Goal: Task Accomplishment & Management: Manage account settings

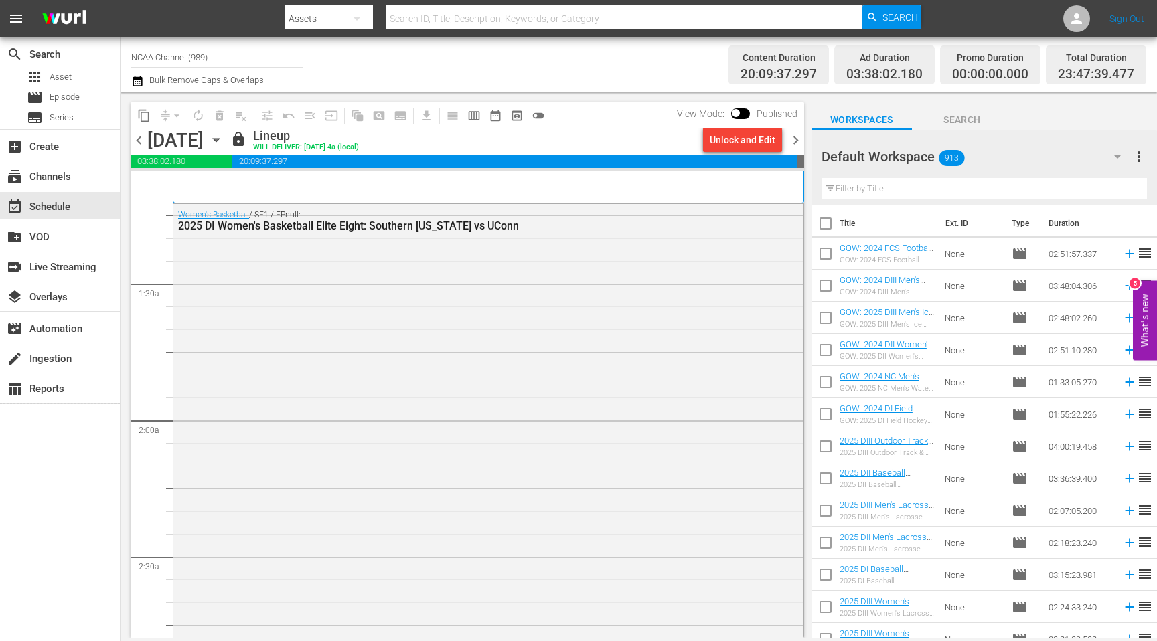
scroll to position [301, 0]
click at [750, 143] on div "Unlock and Edit" at bounding box center [742, 140] width 66 height 24
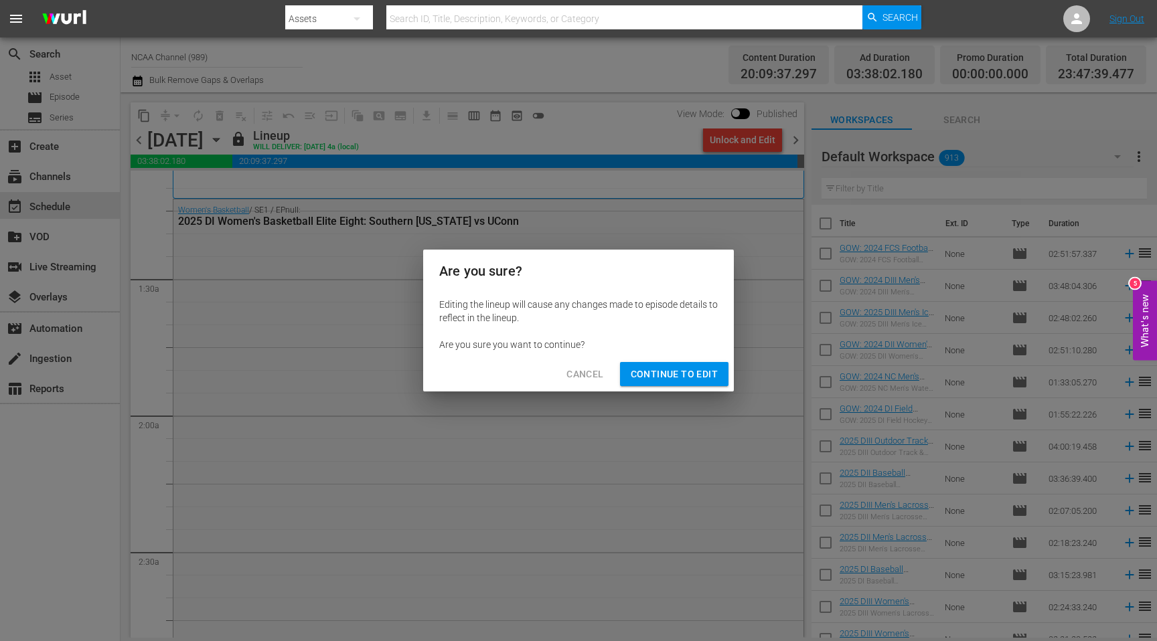
click at [694, 370] on span "Continue to Edit" at bounding box center [673, 374] width 87 height 17
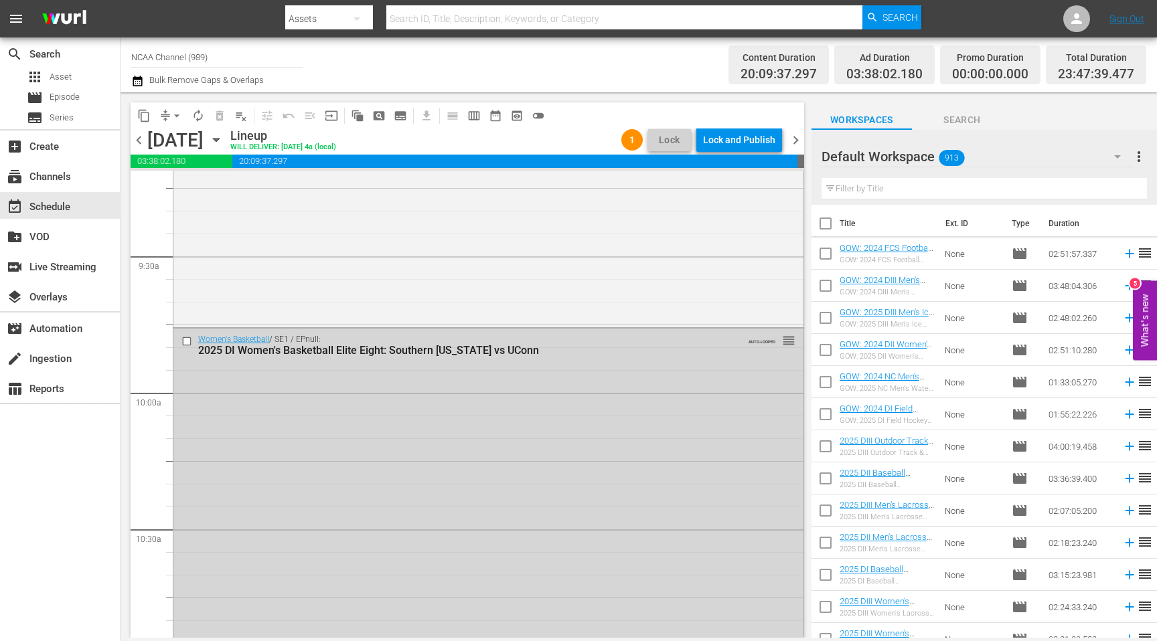
scroll to position [2494, 0]
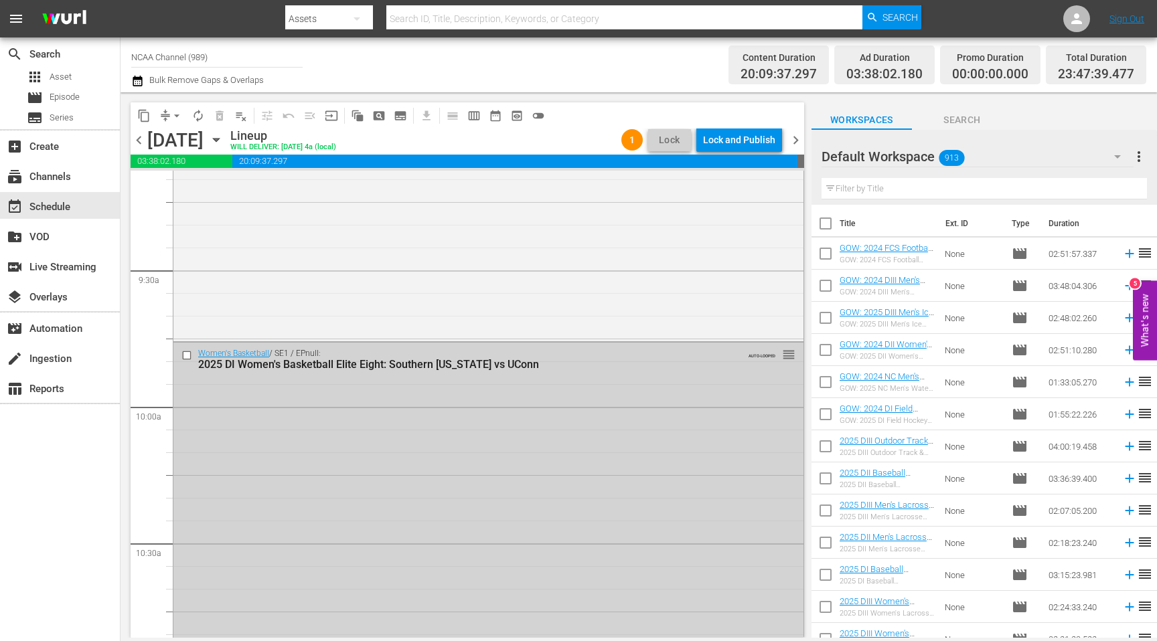
click at [185, 354] on input "checkbox" at bounding box center [188, 355] width 14 height 11
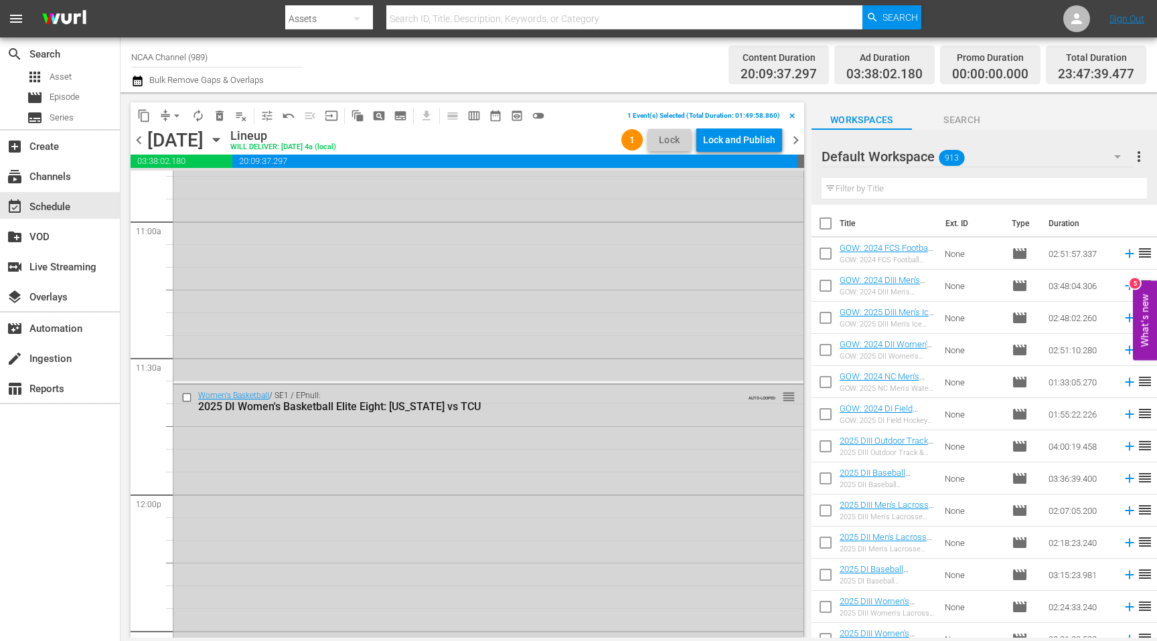
scroll to position [2958, 0]
click at [187, 396] on input "checkbox" at bounding box center [188, 393] width 14 height 11
click at [187, 396] on input "checkbox" at bounding box center [188, 395] width 14 height 11
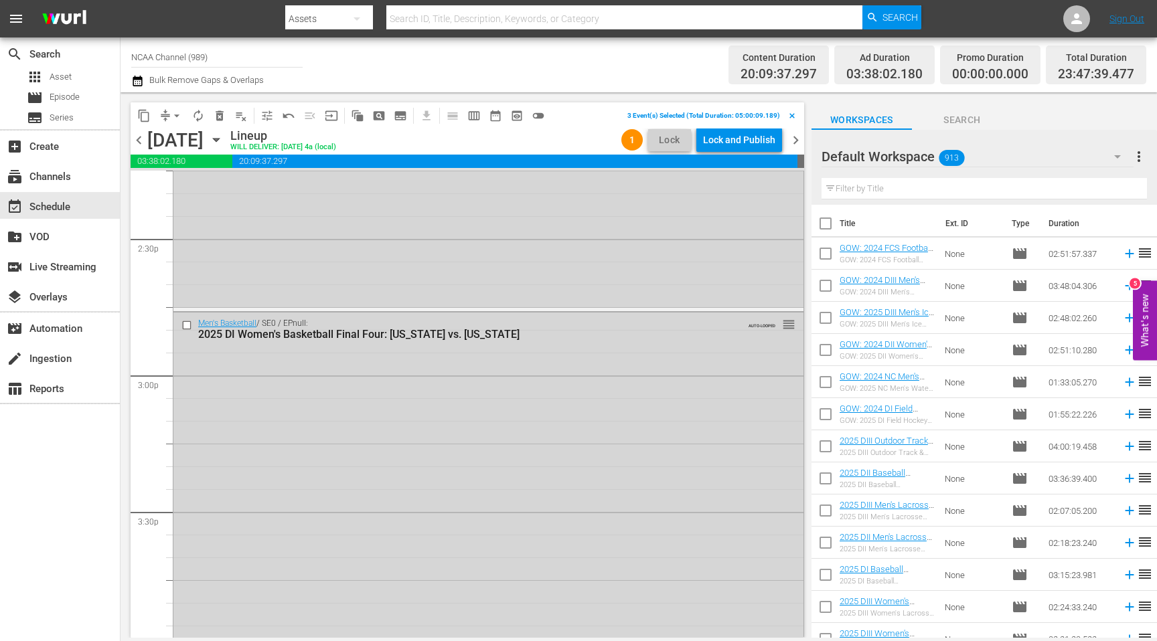
scroll to position [3901, 0]
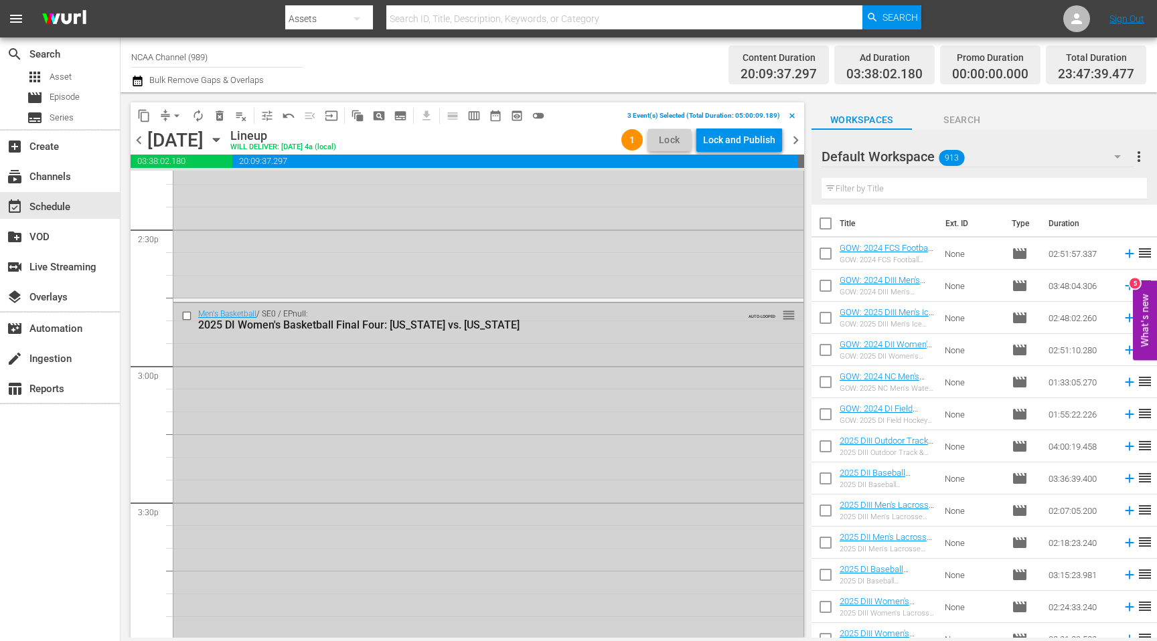
click at [188, 317] on input "checkbox" at bounding box center [188, 315] width 14 height 11
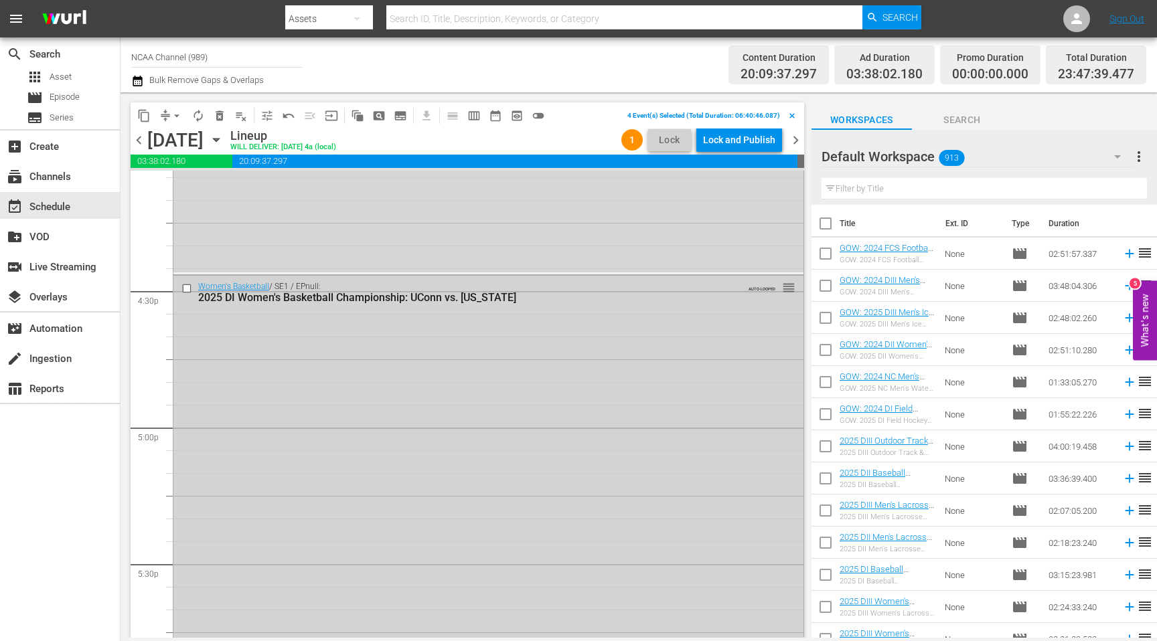
click at [187, 290] on input "checkbox" at bounding box center [188, 288] width 14 height 11
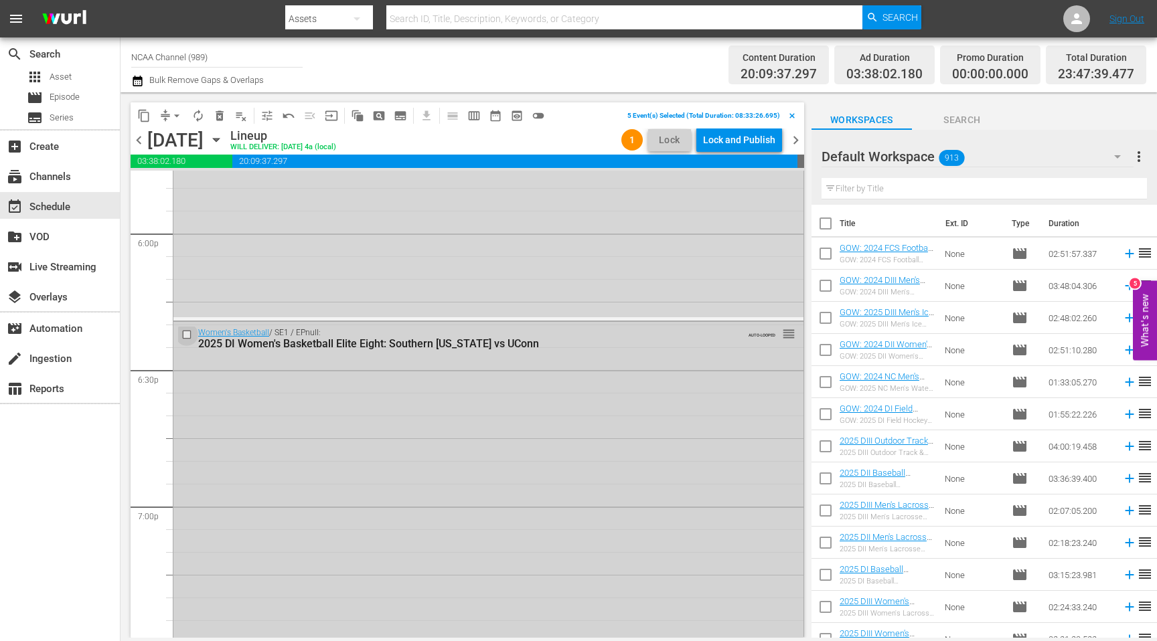
click at [186, 331] on input "checkbox" at bounding box center [188, 334] width 14 height 11
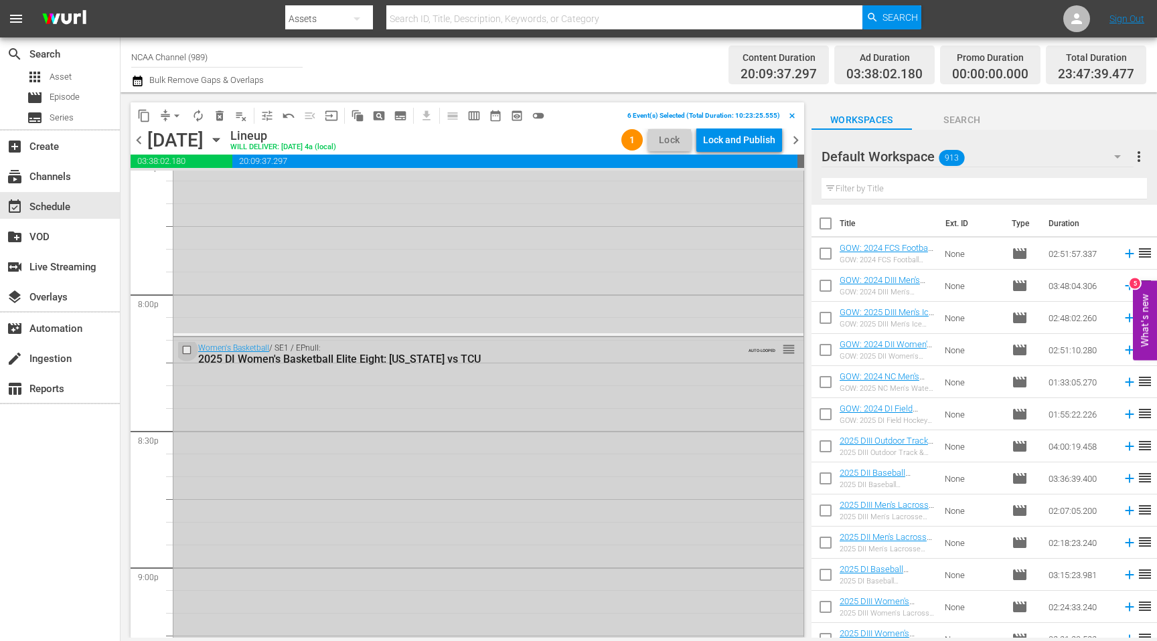
click at [188, 347] on input "checkbox" at bounding box center [188, 350] width 14 height 11
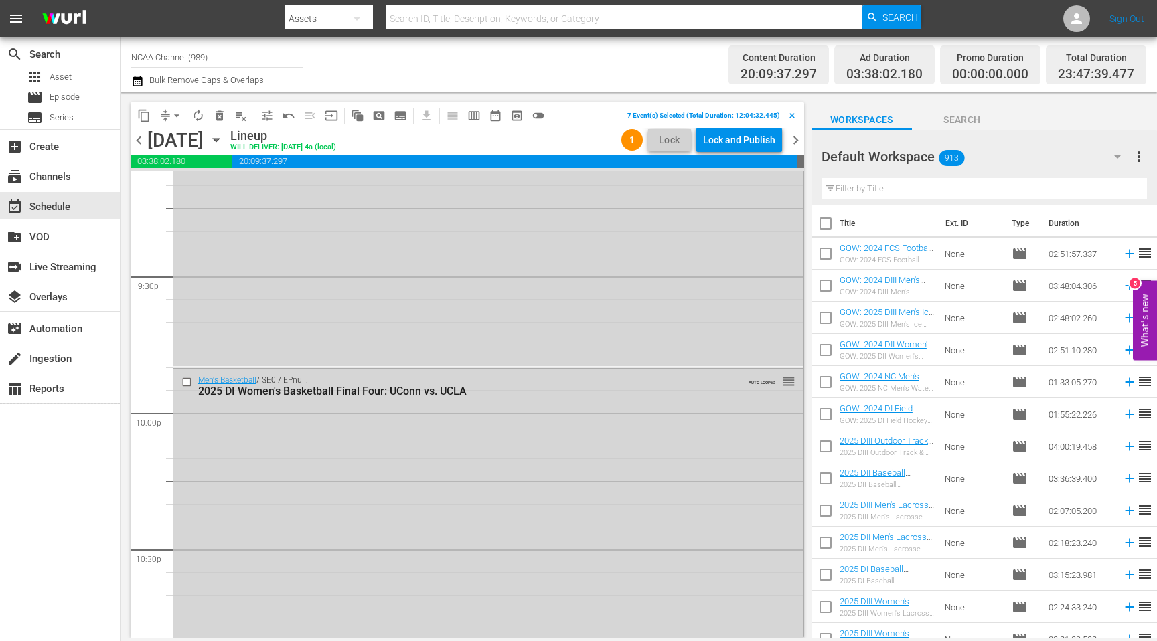
scroll to position [5794, 0]
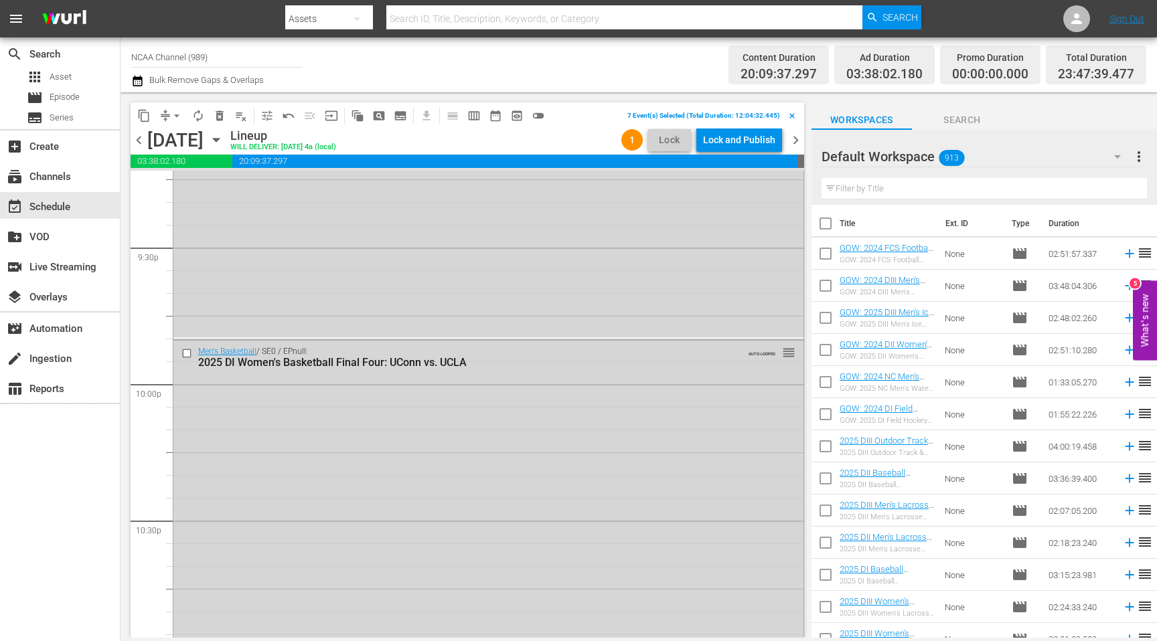
click at [188, 347] on div at bounding box center [188, 353] width 20 height 16
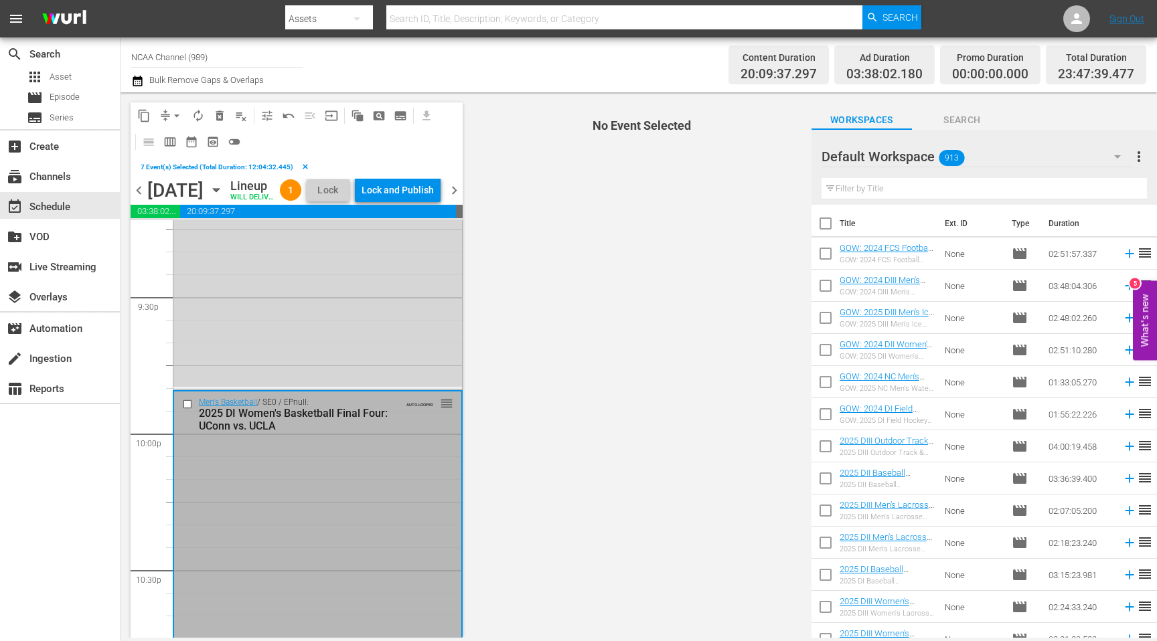
click at [188, 410] on input "checkbox" at bounding box center [189, 404] width 14 height 11
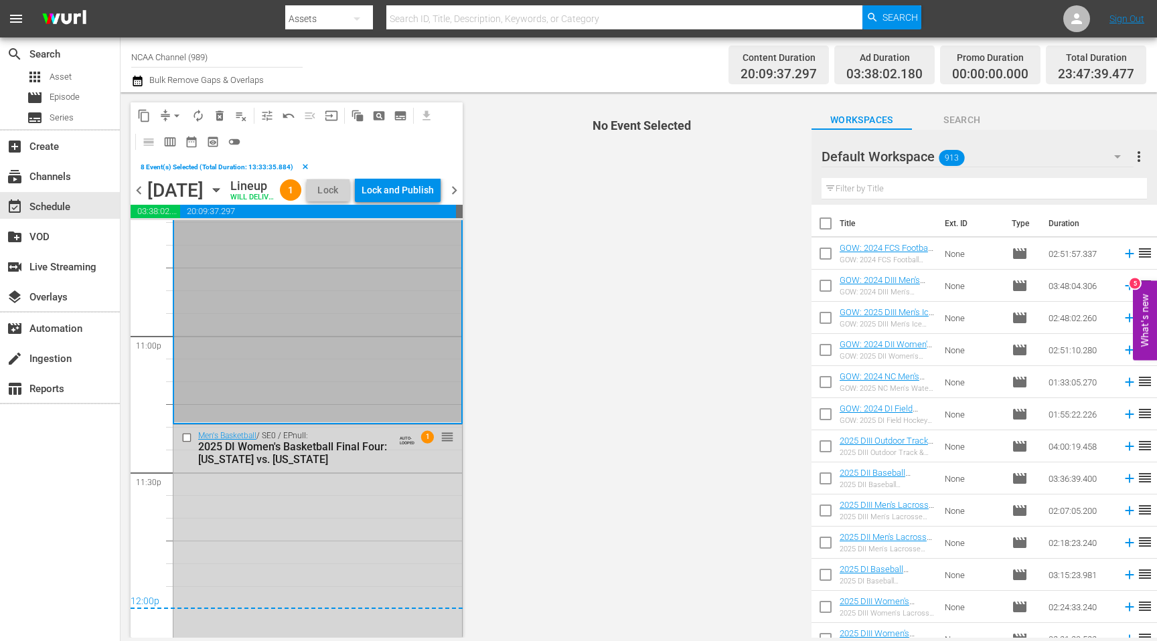
scroll to position [6229, 0]
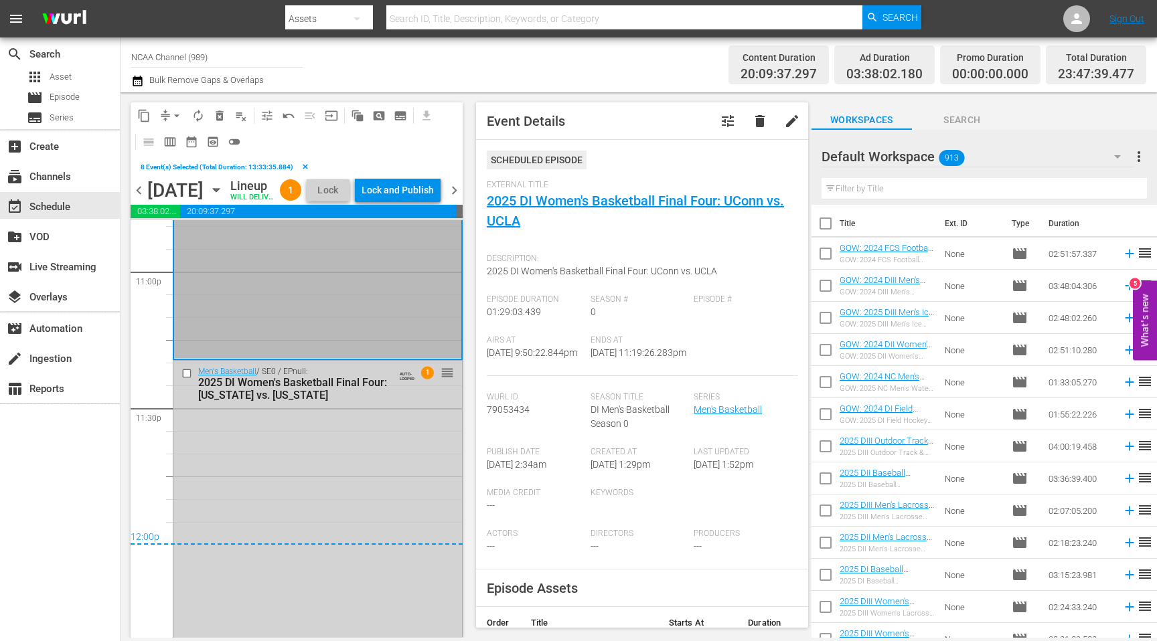
click at [187, 379] on input "checkbox" at bounding box center [188, 373] width 14 height 11
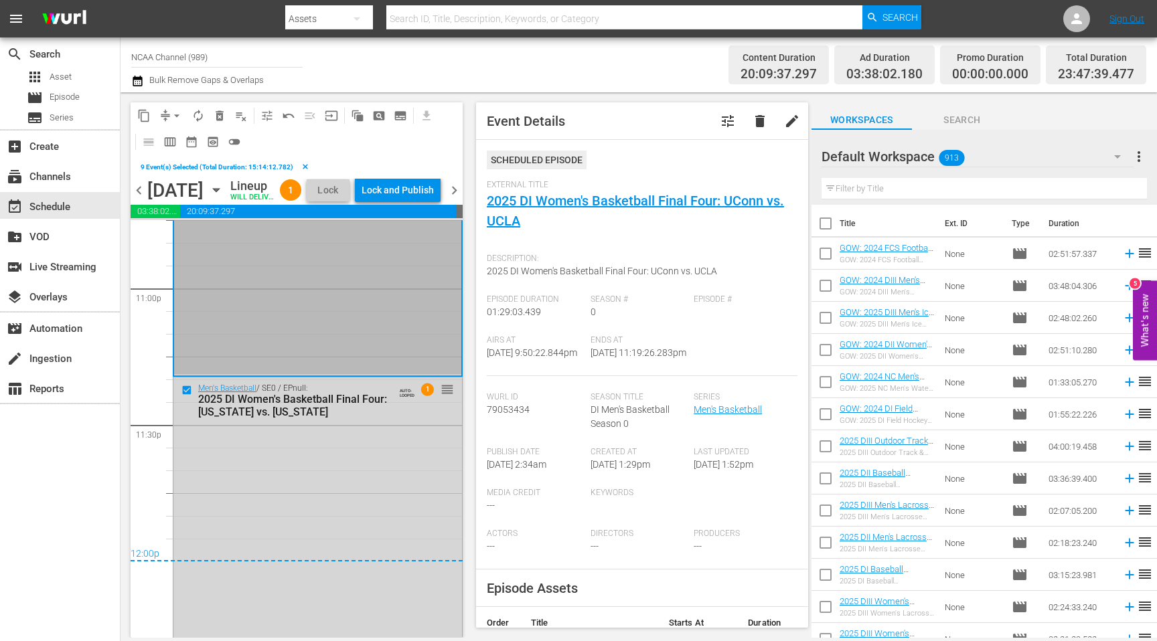
scroll to position [6199, 0]
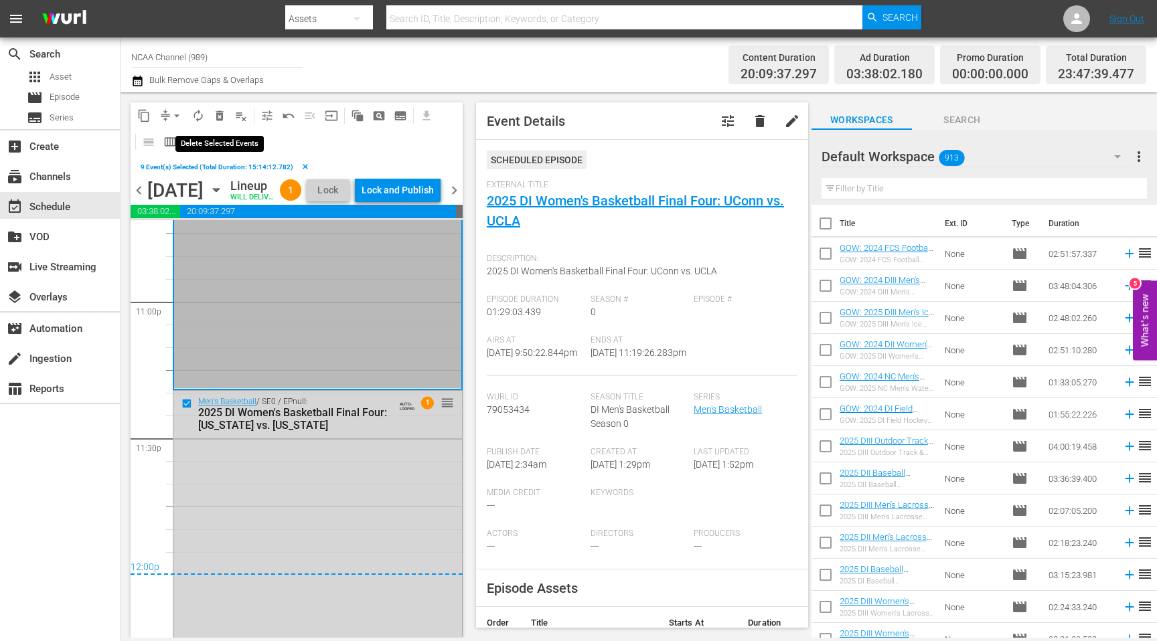
click at [221, 117] on span "delete_forever_outlined" at bounding box center [219, 115] width 13 height 13
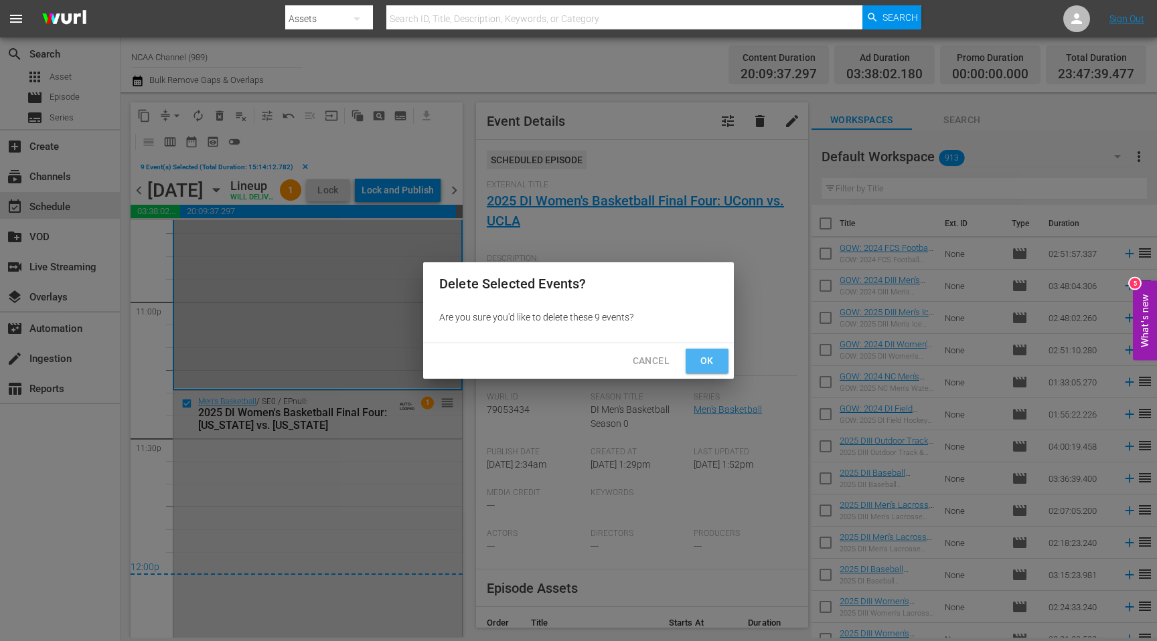
click at [715, 355] on span "Ok" at bounding box center [706, 361] width 21 height 17
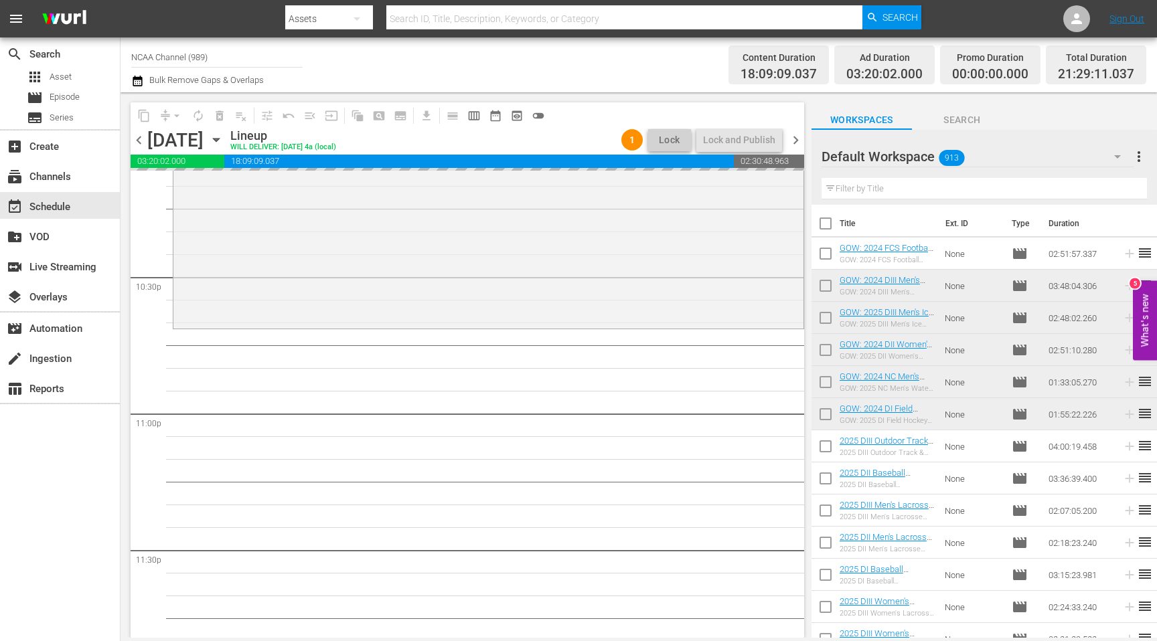
scroll to position [6086, 0]
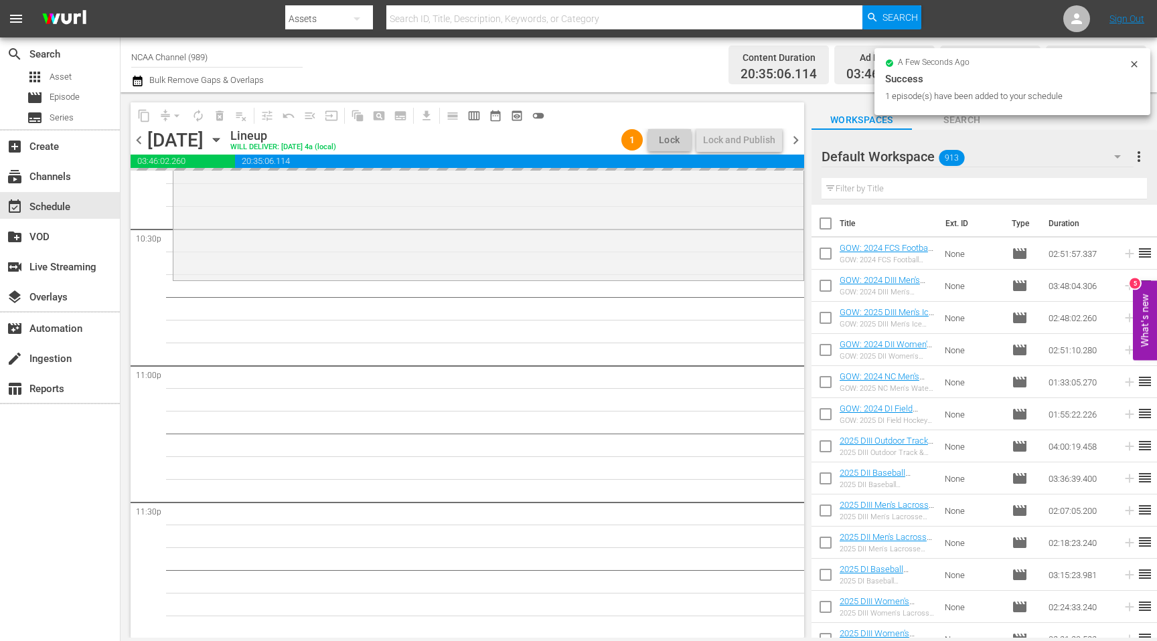
click at [800, 143] on span "chevron_right" at bounding box center [795, 140] width 17 height 17
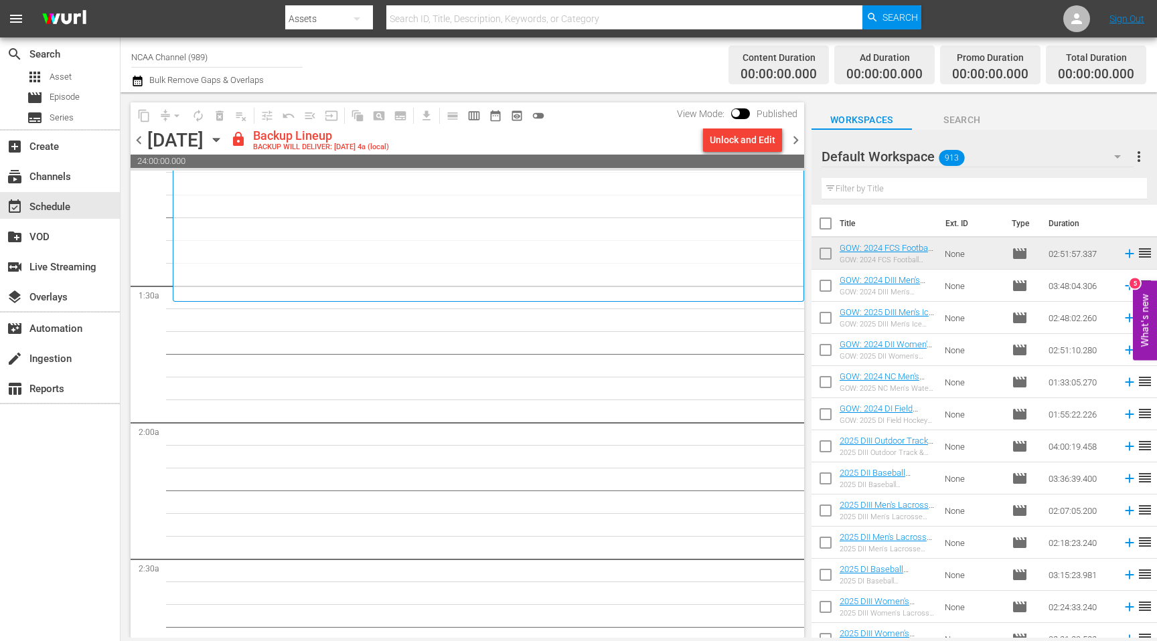
scroll to position [323, 0]
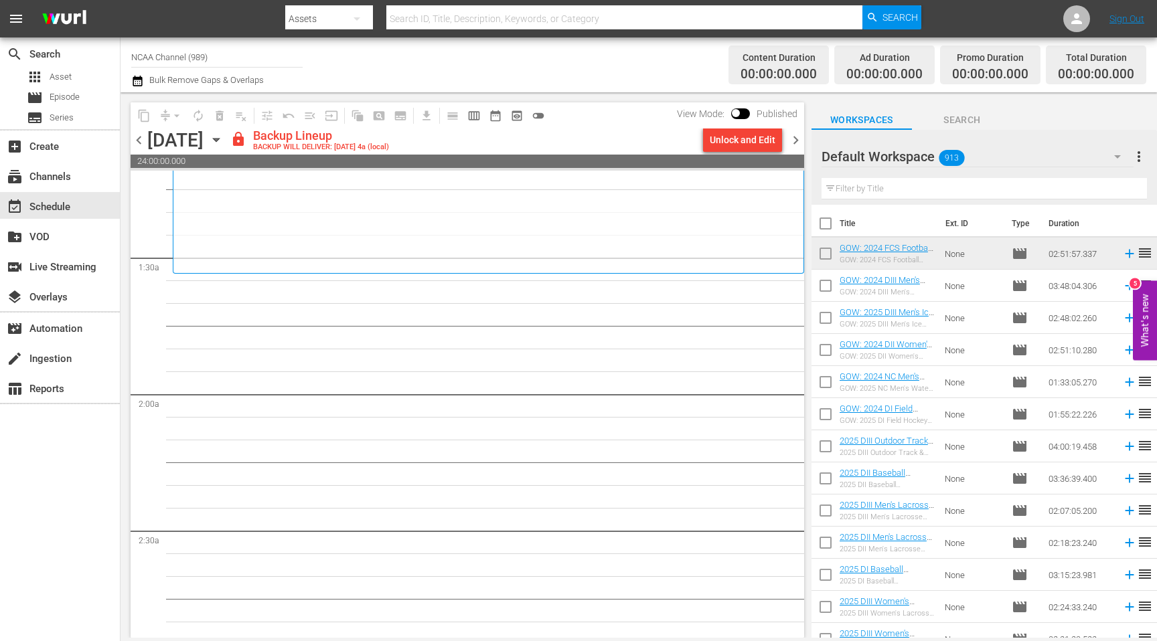
click at [933, 192] on input "text" at bounding box center [983, 188] width 325 height 21
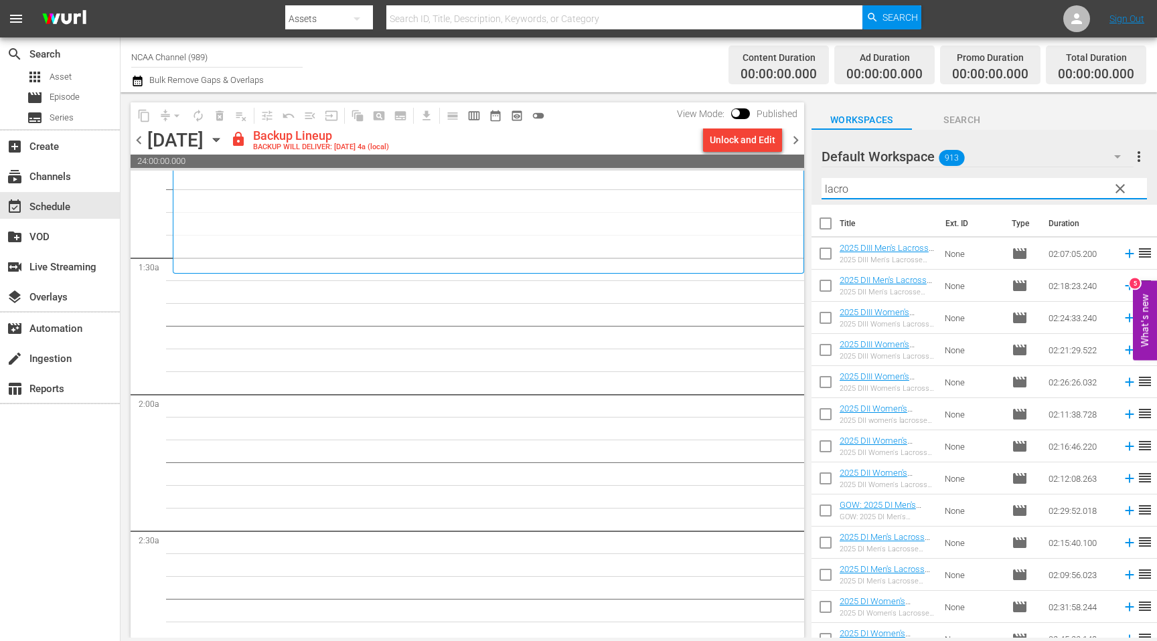
type input "lacrosse"
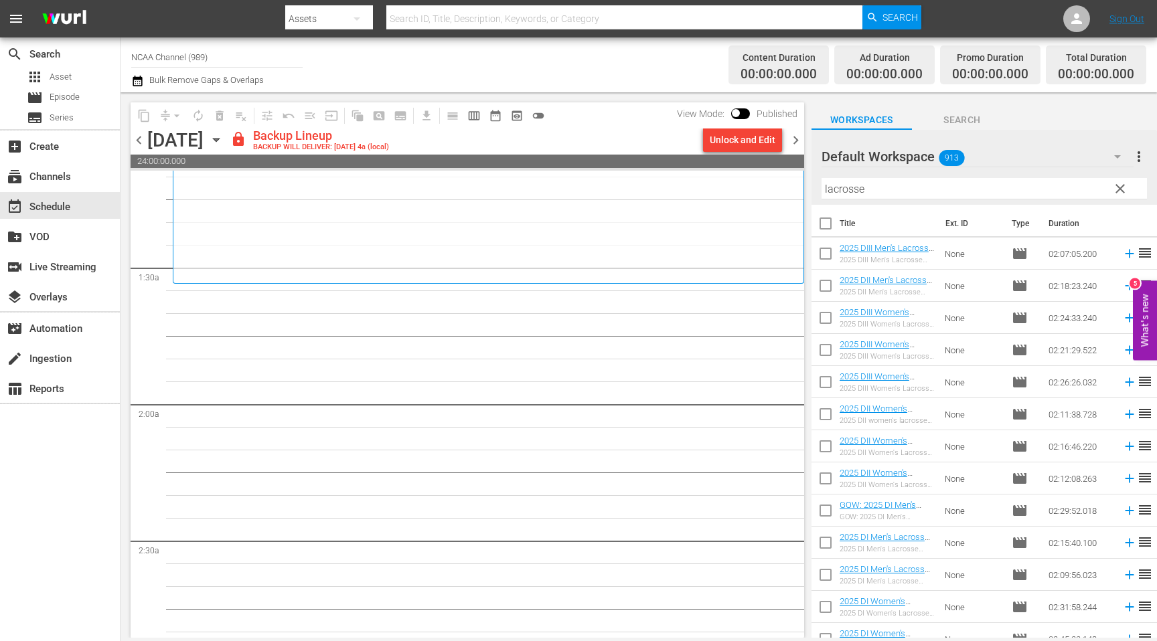
scroll to position [320, 0]
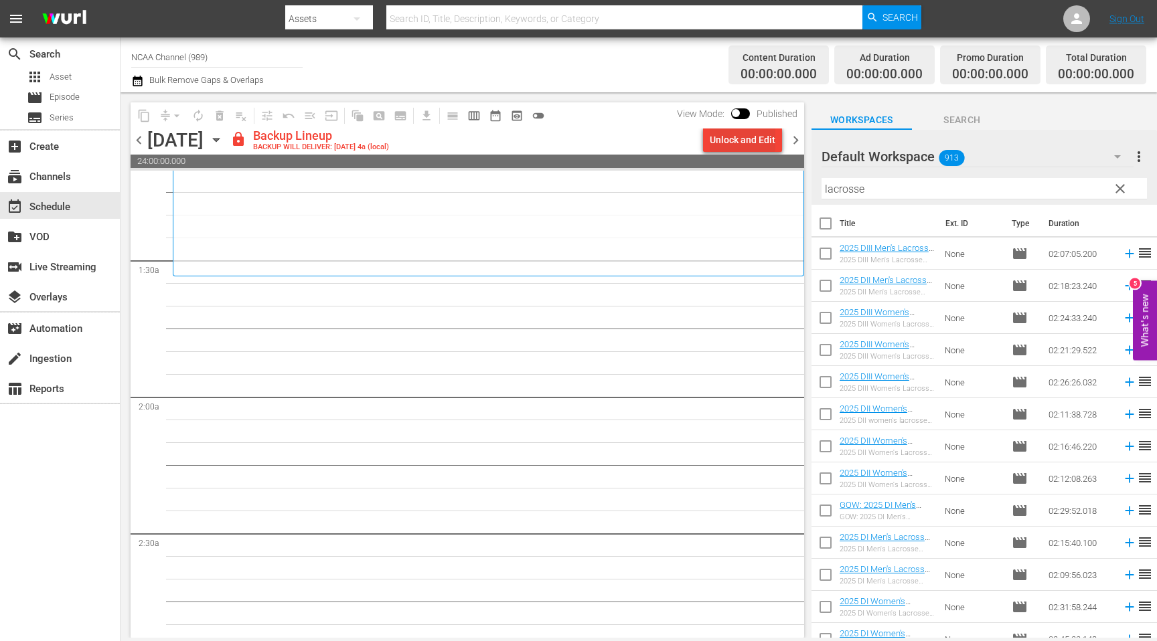
click at [728, 143] on div "Unlock and Edit" at bounding box center [742, 140] width 66 height 24
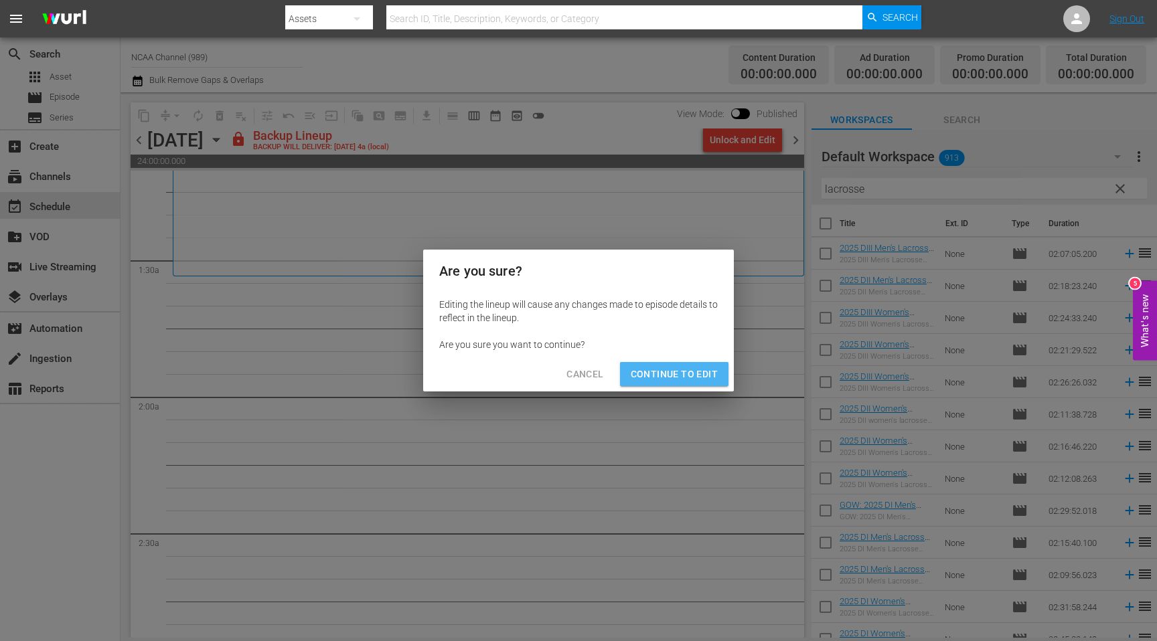
click at [681, 378] on span "Continue to Edit" at bounding box center [673, 374] width 87 height 17
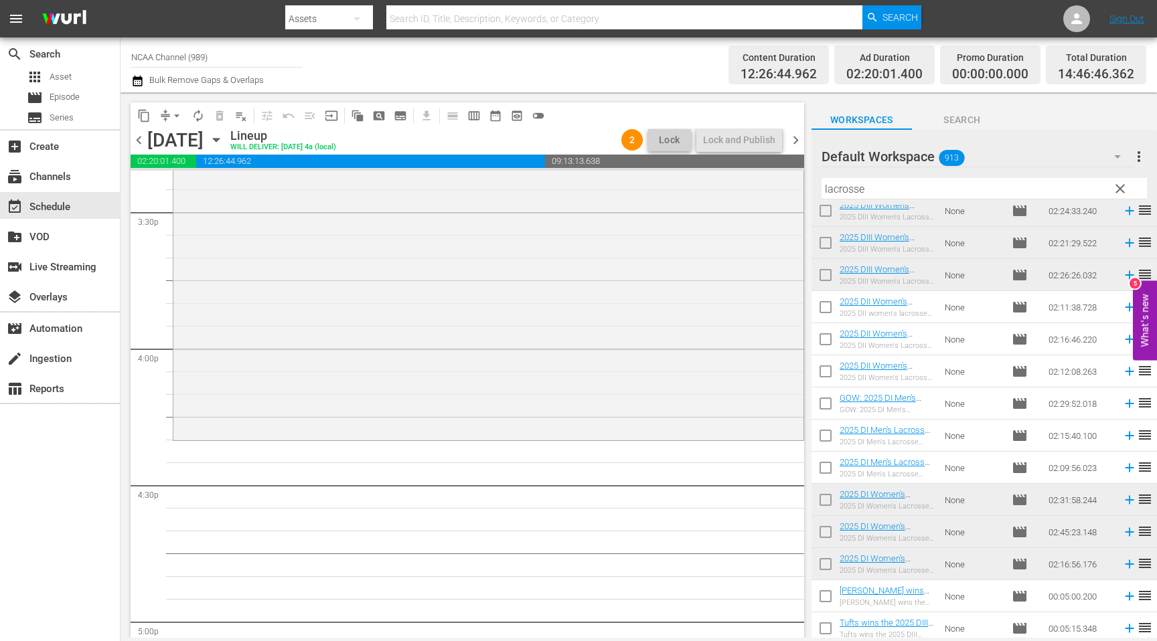
scroll to position [4211, 0]
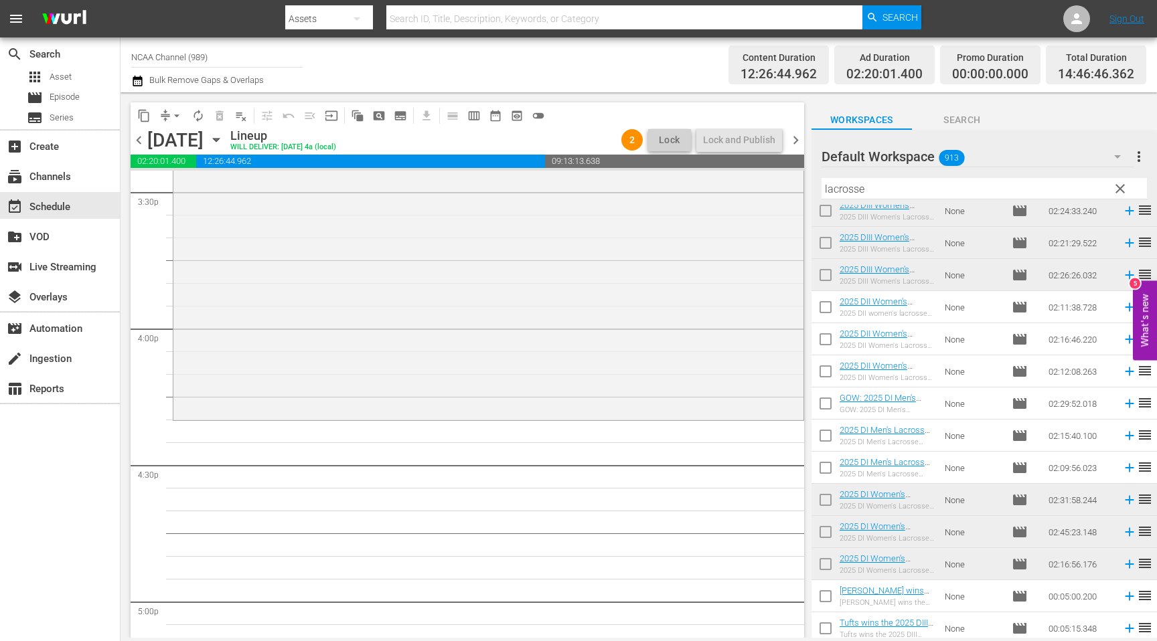
drag, startPoint x: 966, startPoint y: 505, endPoint x: 734, endPoint y: 39, distance: 521.1
click at [1120, 187] on span "clear" at bounding box center [1120, 189] width 16 height 16
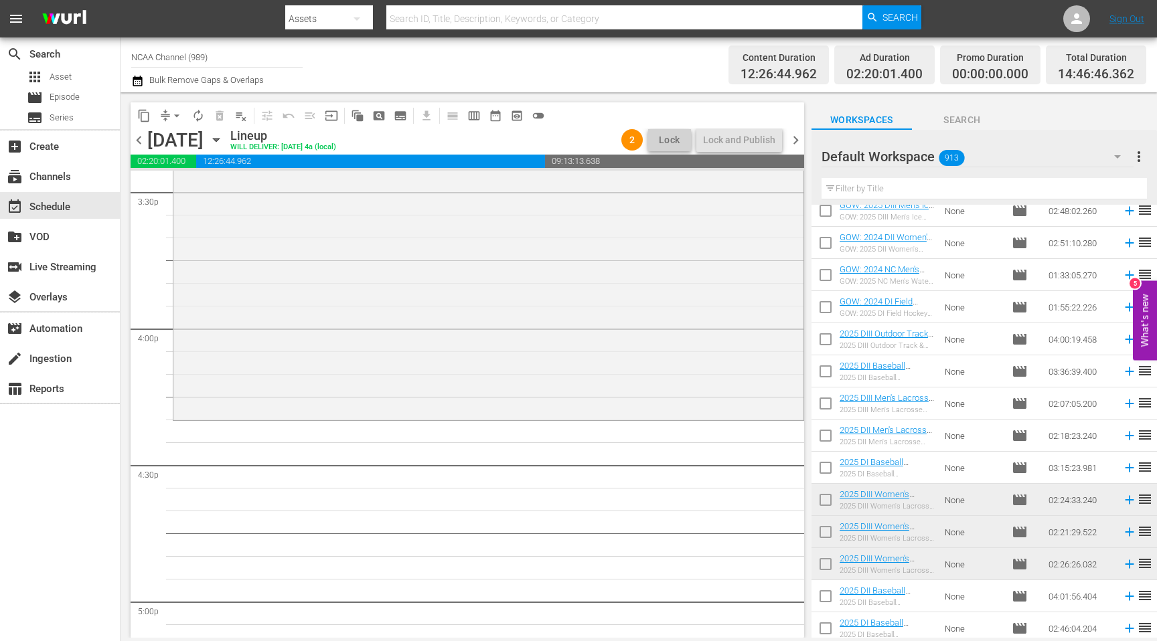
click at [944, 191] on input "text" at bounding box center [983, 188] width 325 height 21
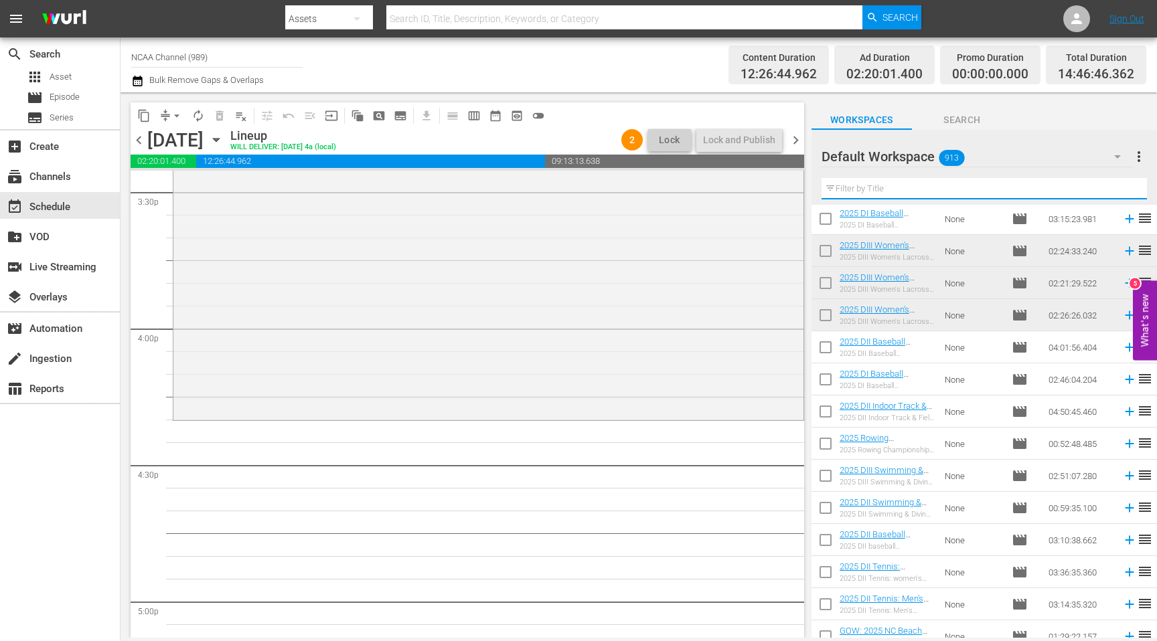
scroll to position [371, 0]
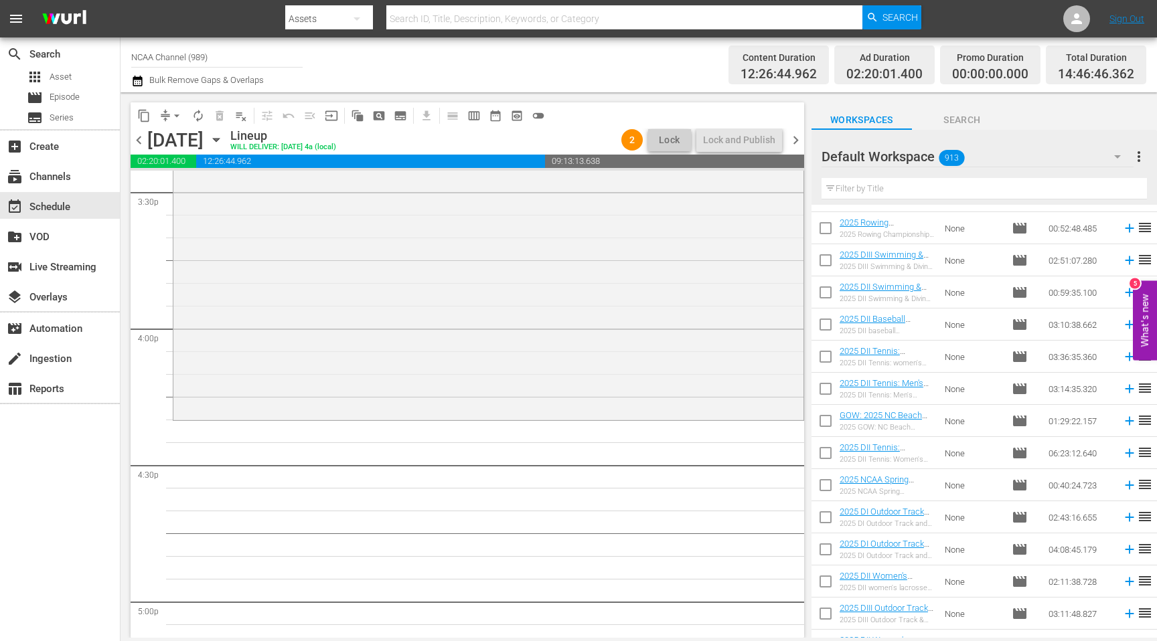
scroll to position [0, 0]
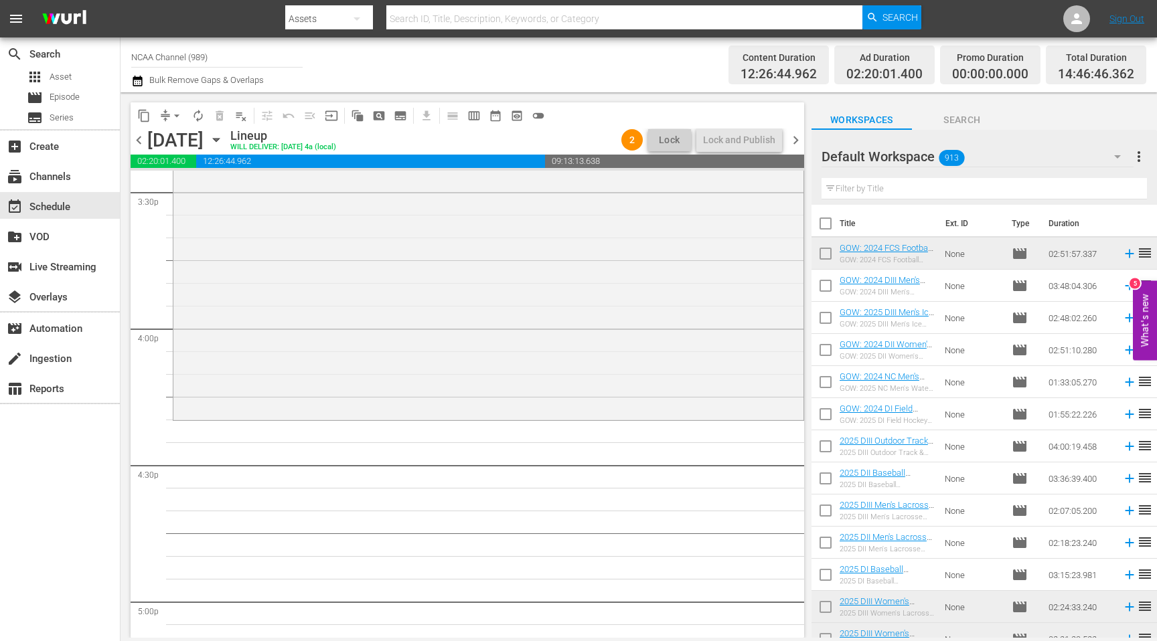
click at [895, 186] on input "text" at bounding box center [983, 188] width 325 height 21
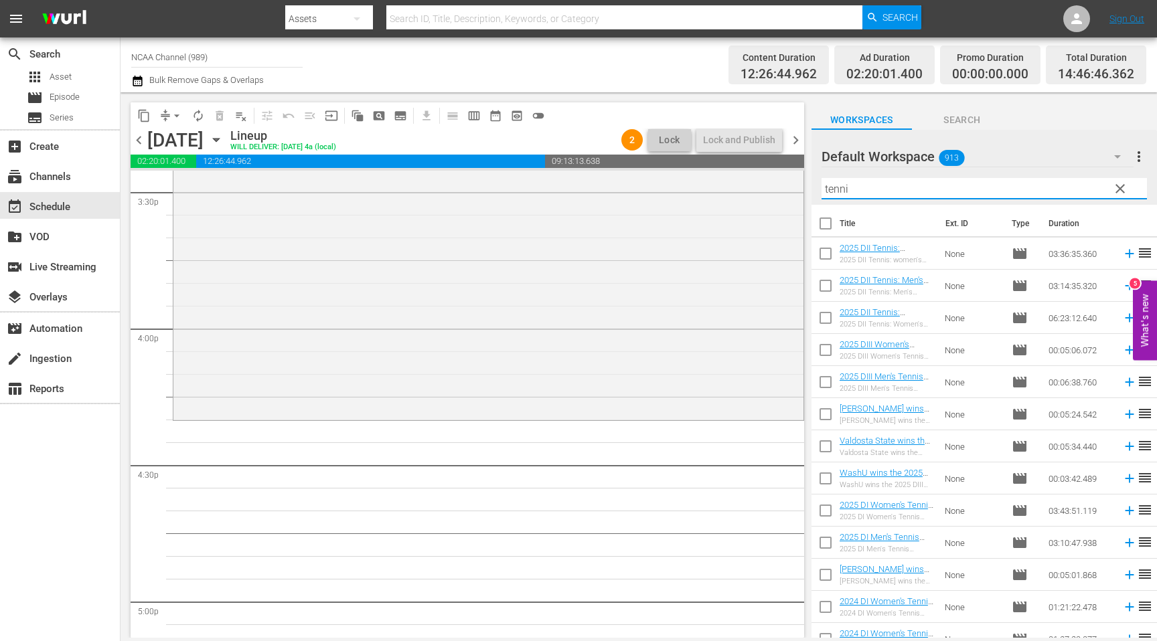
type input "tennis"
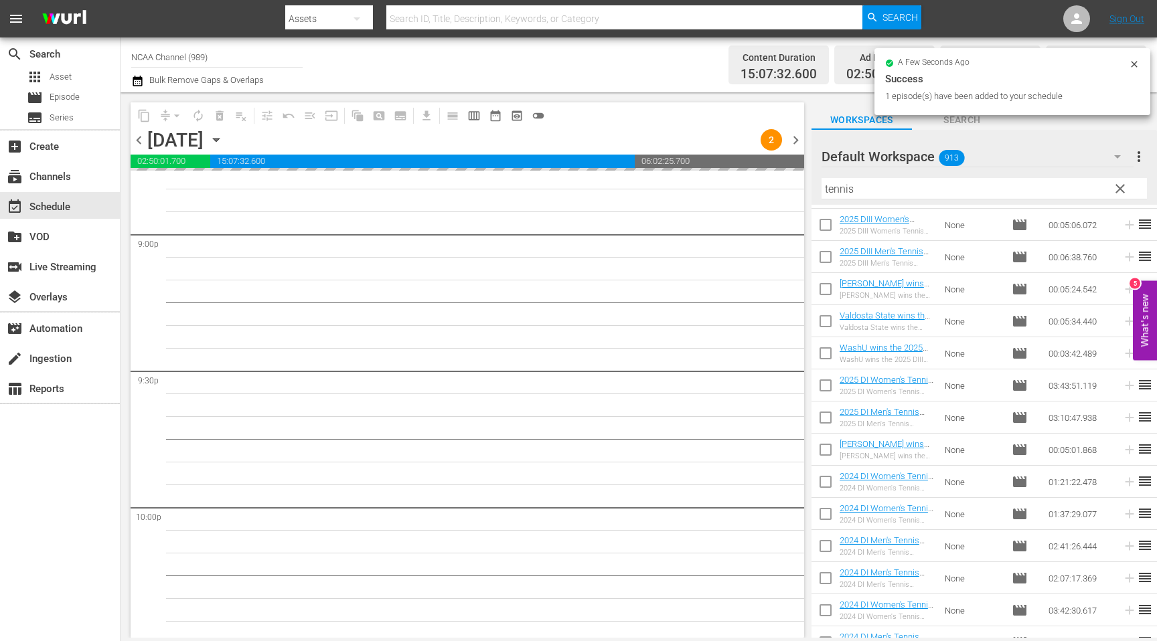
scroll to position [6086, 0]
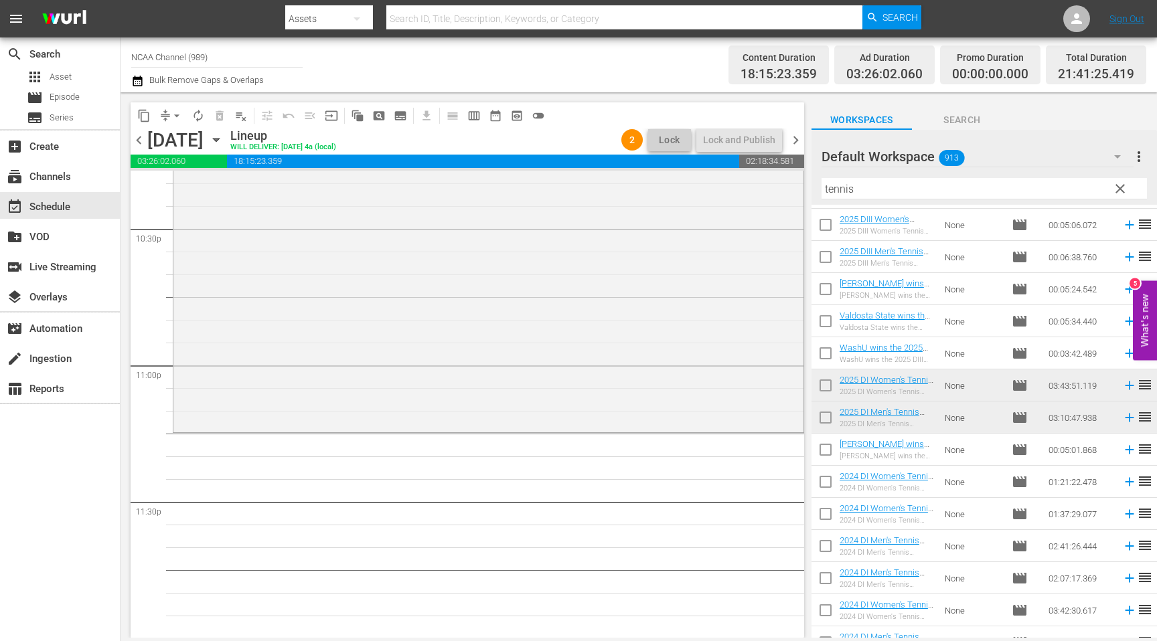
click at [1123, 191] on span "clear" at bounding box center [1120, 189] width 16 height 16
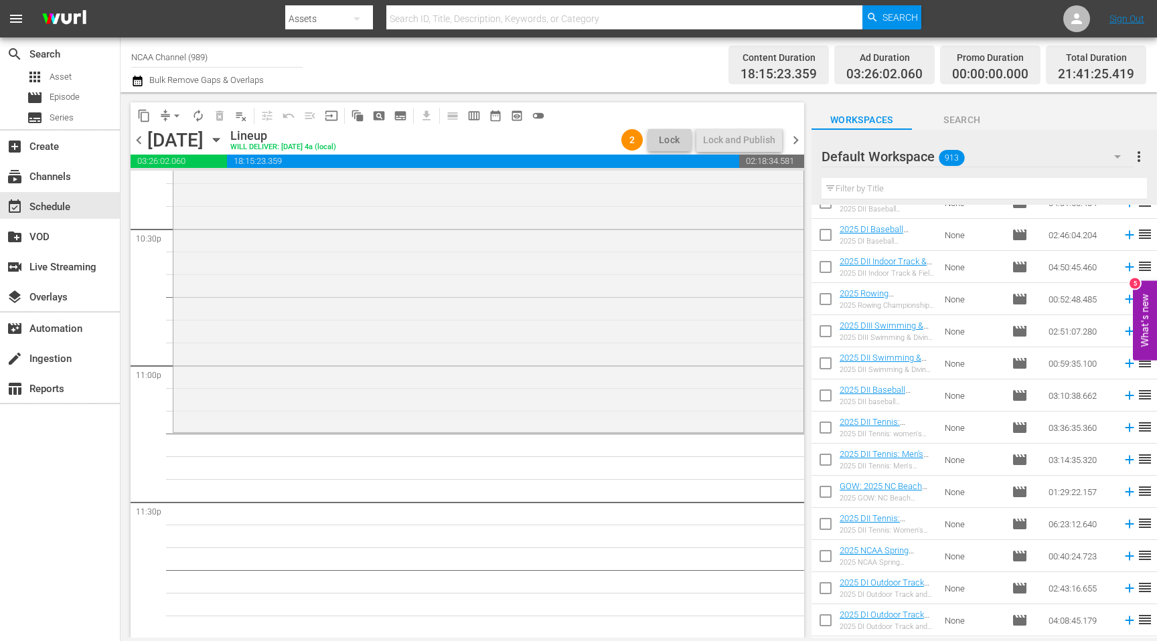
scroll to position [640, 0]
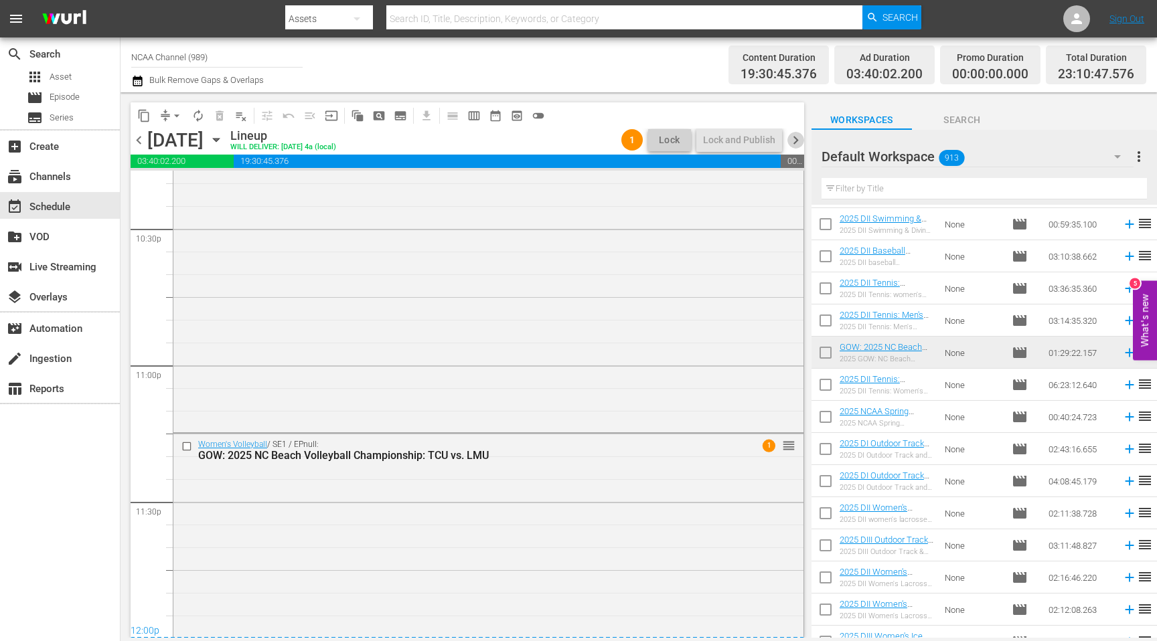
click at [798, 139] on span "chevron_right" at bounding box center [795, 140] width 17 height 17
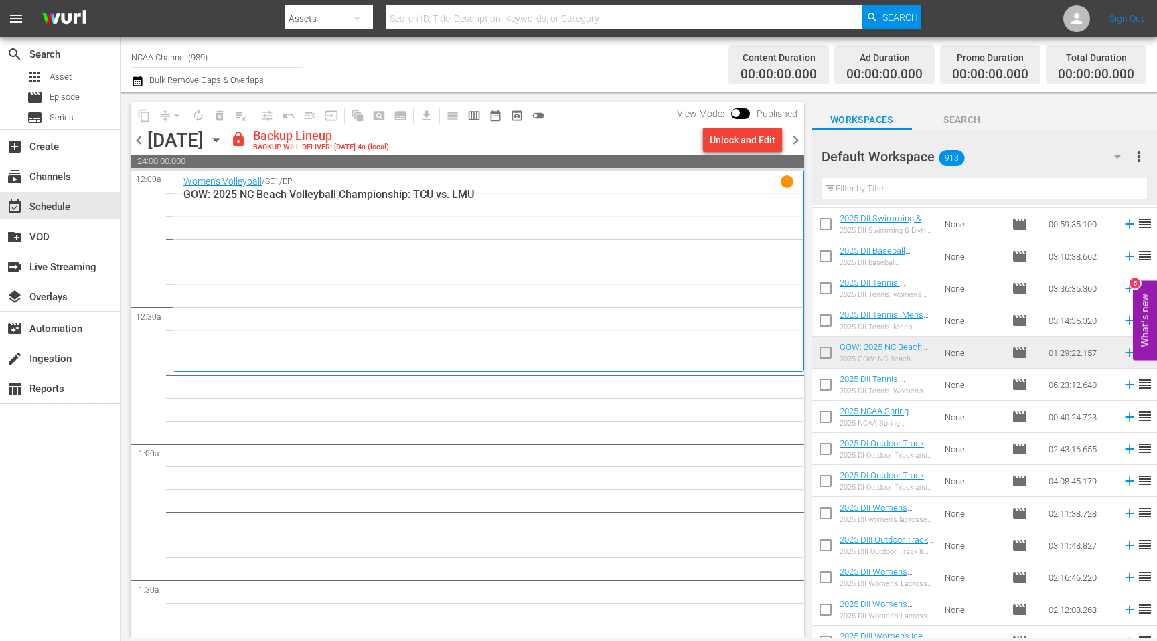
click at [738, 141] on div "Unlock and Edit" at bounding box center [742, 140] width 66 height 24
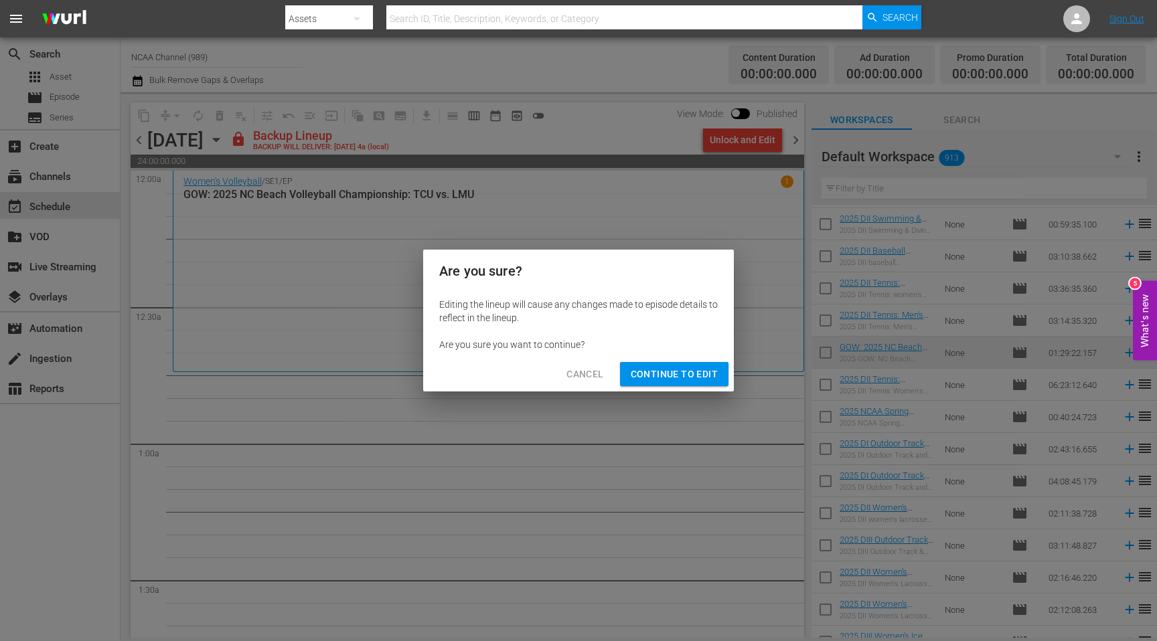
click at [696, 387] on div "Cancel Continue to Edit" at bounding box center [578, 374] width 311 height 35
click at [702, 371] on span "Continue to Edit" at bounding box center [673, 374] width 87 height 17
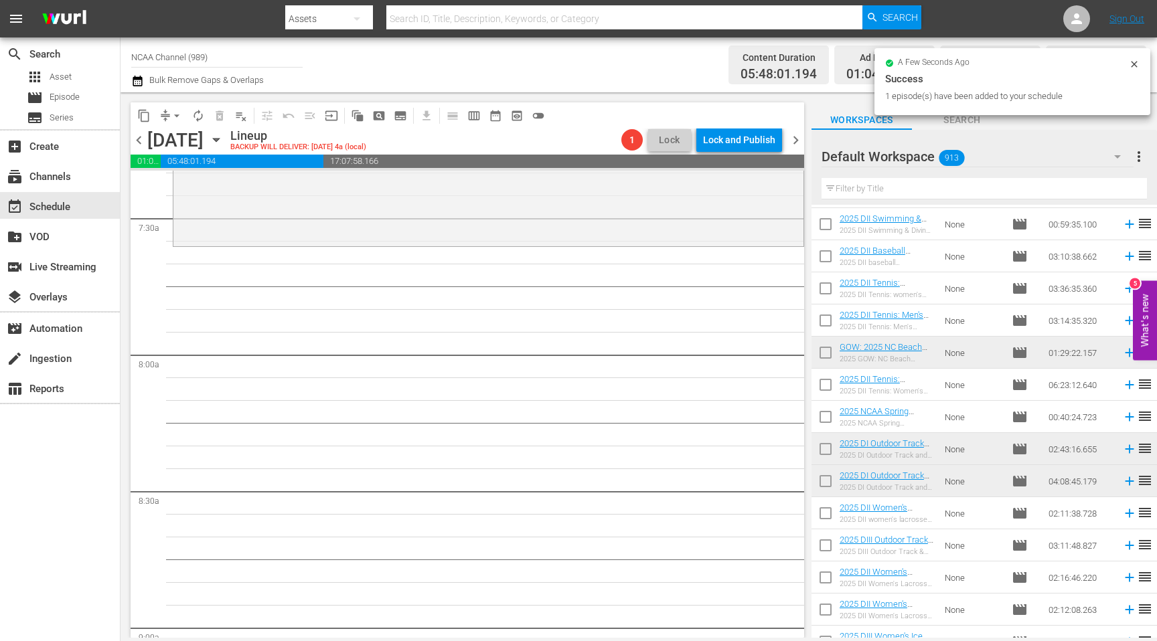
scroll to position [2003, 0]
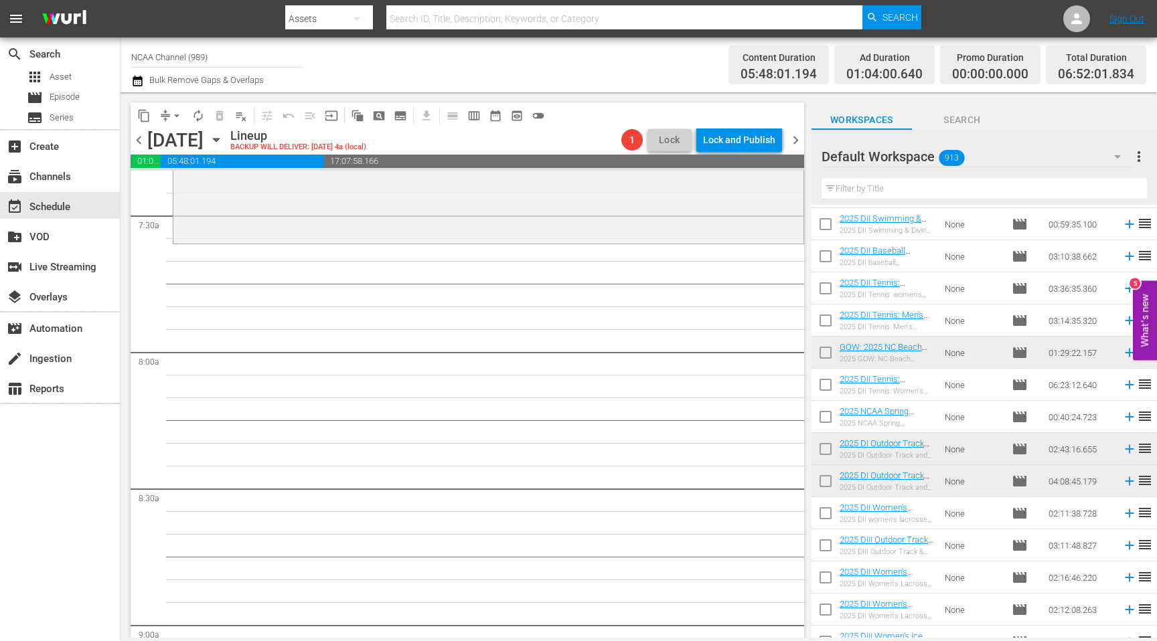
drag, startPoint x: 978, startPoint y: 444, endPoint x: 649, endPoint y: 33, distance: 527.1
click at [926, 200] on div "Filter by Title" at bounding box center [983, 189] width 325 height 32
click at [936, 188] on input "text" at bounding box center [983, 188] width 325 height 21
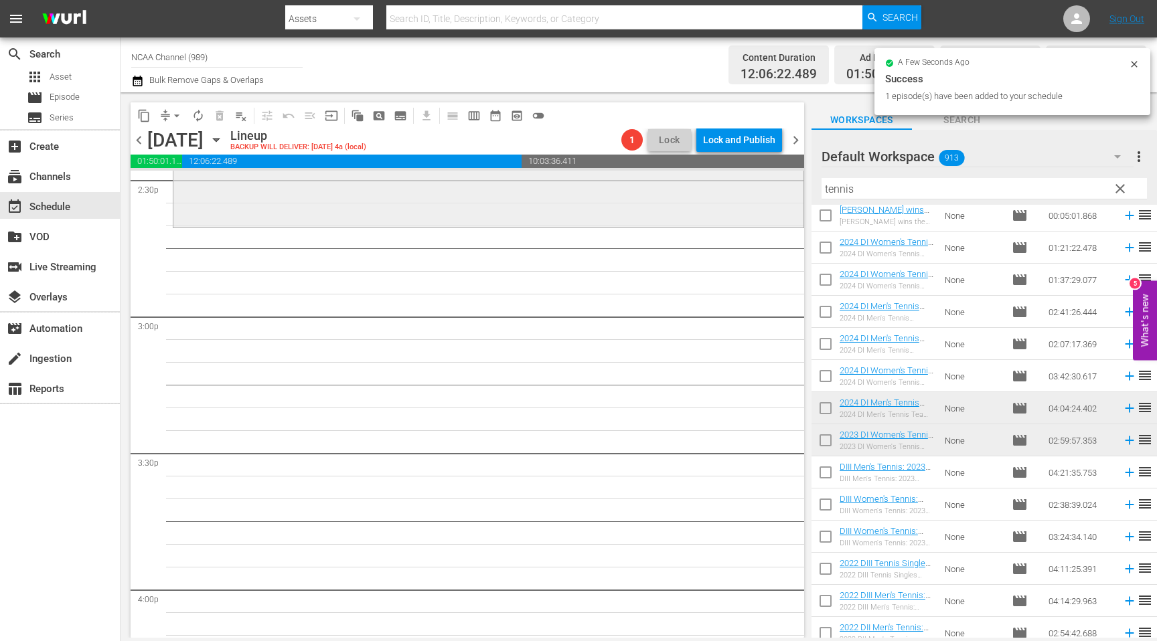
scroll to position [3932, 0]
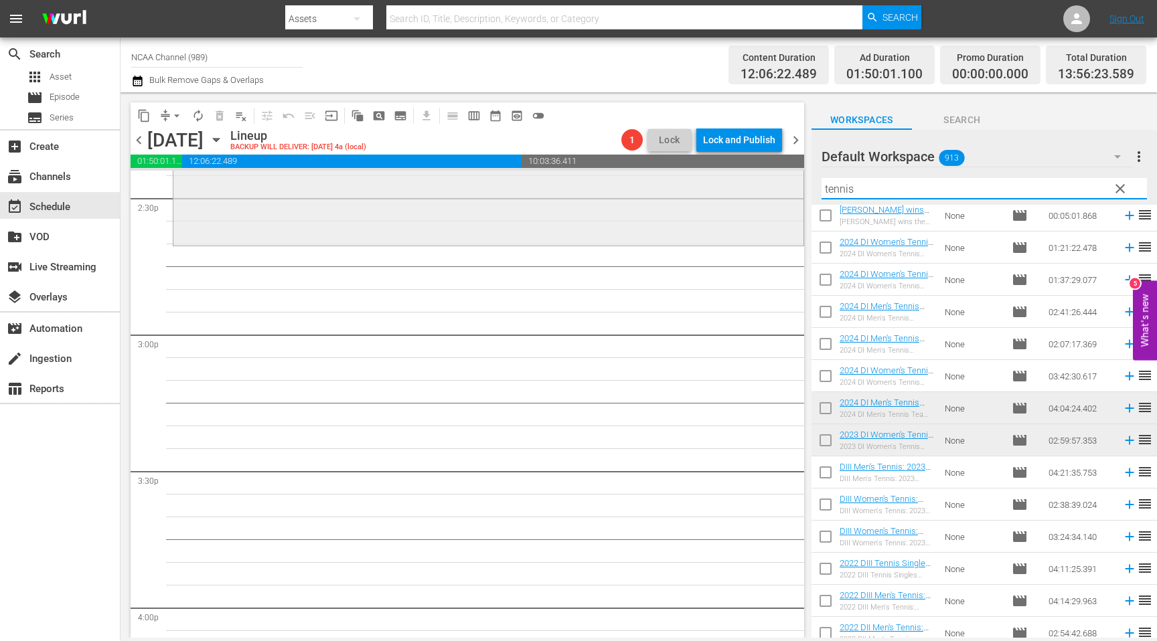
drag, startPoint x: 931, startPoint y: 182, endPoint x: 597, endPoint y: 179, distance: 334.0
click at [599, 179] on div "content_copy compress arrow_drop_down autorenew_outlined delete_forever_outline…" at bounding box center [638, 364] width 1036 height 545
drag, startPoint x: 878, startPoint y: 191, endPoint x: 754, endPoint y: 185, distance: 124.6
click at [756, 187] on div "content_copy compress arrow_drop_down autorenew_outlined delete_forever_outline…" at bounding box center [638, 364] width 1036 height 545
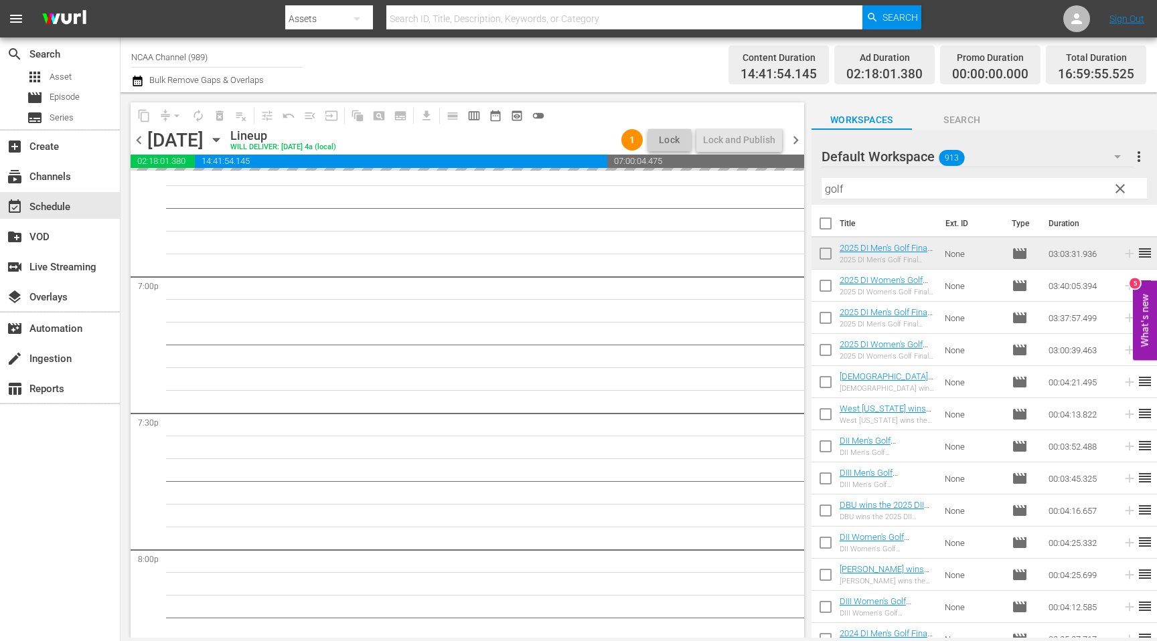
scroll to position [5097, 0]
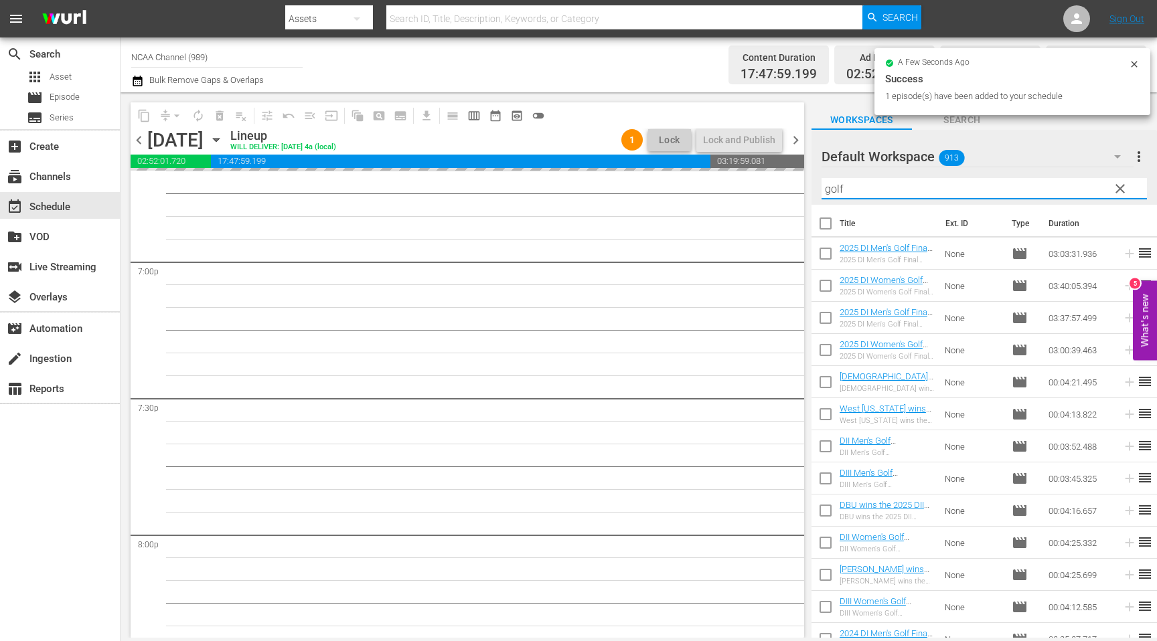
drag, startPoint x: 863, startPoint y: 189, endPoint x: 625, endPoint y: 189, distance: 237.6
click at [625, 189] on div "content_copy compress arrow_drop_down autorenew_outlined delete_forever_outline…" at bounding box center [638, 364] width 1036 height 545
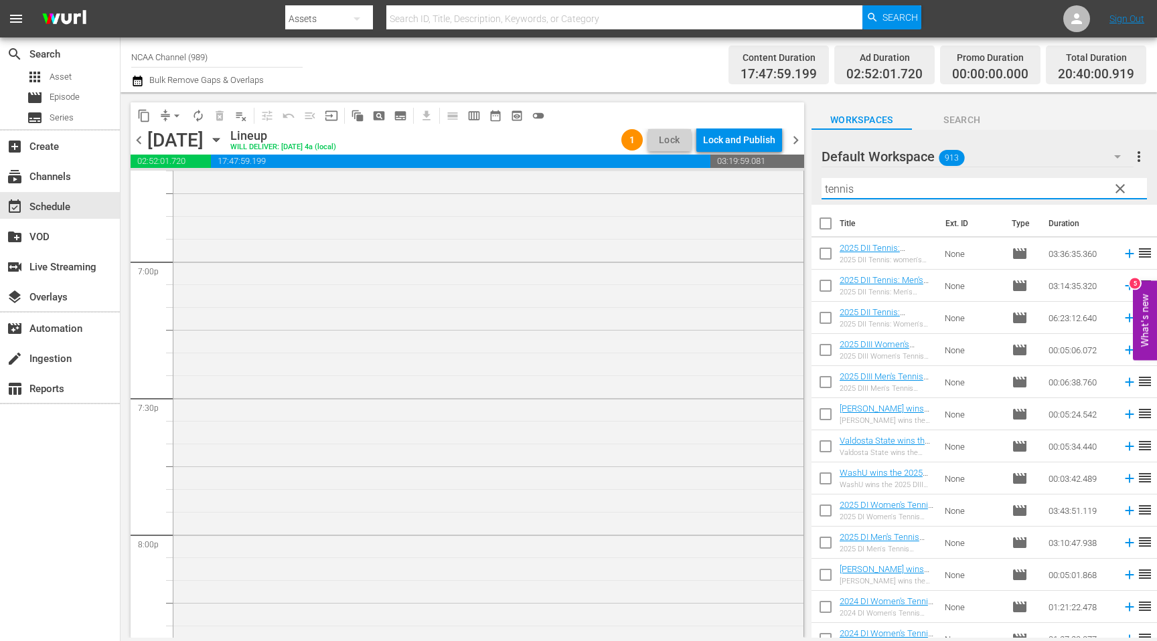
type input "tennis"
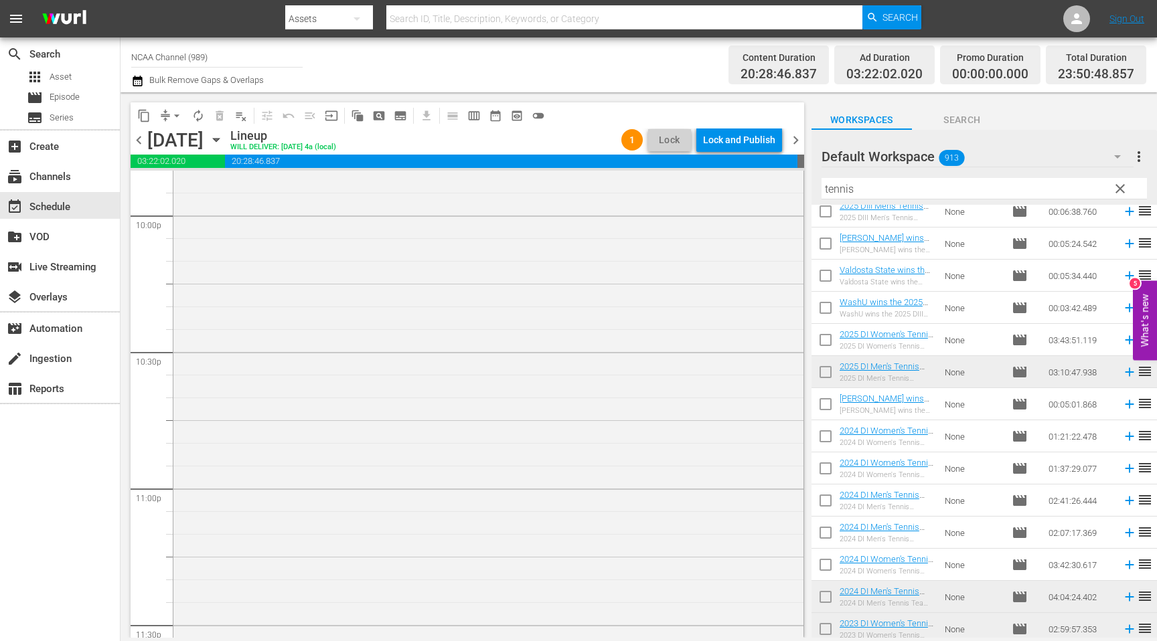
scroll to position [5961, 0]
click at [792, 146] on span "chevron_right" at bounding box center [795, 140] width 17 height 17
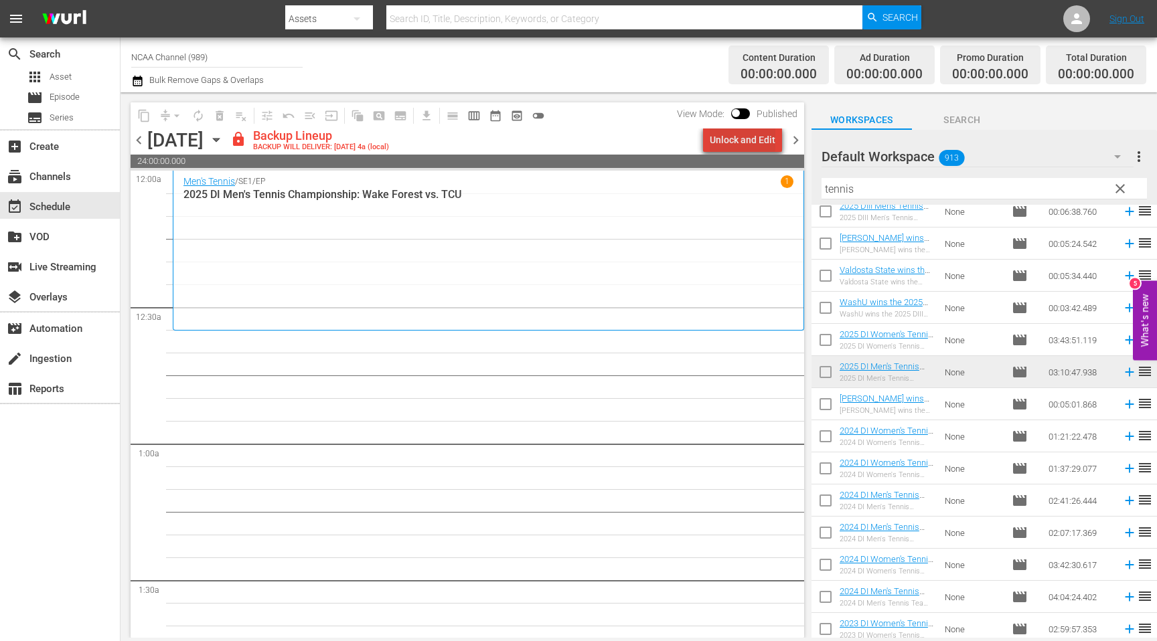
click at [752, 143] on div "Unlock and Edit" at bounding box center [742, 140] width 66 height 24
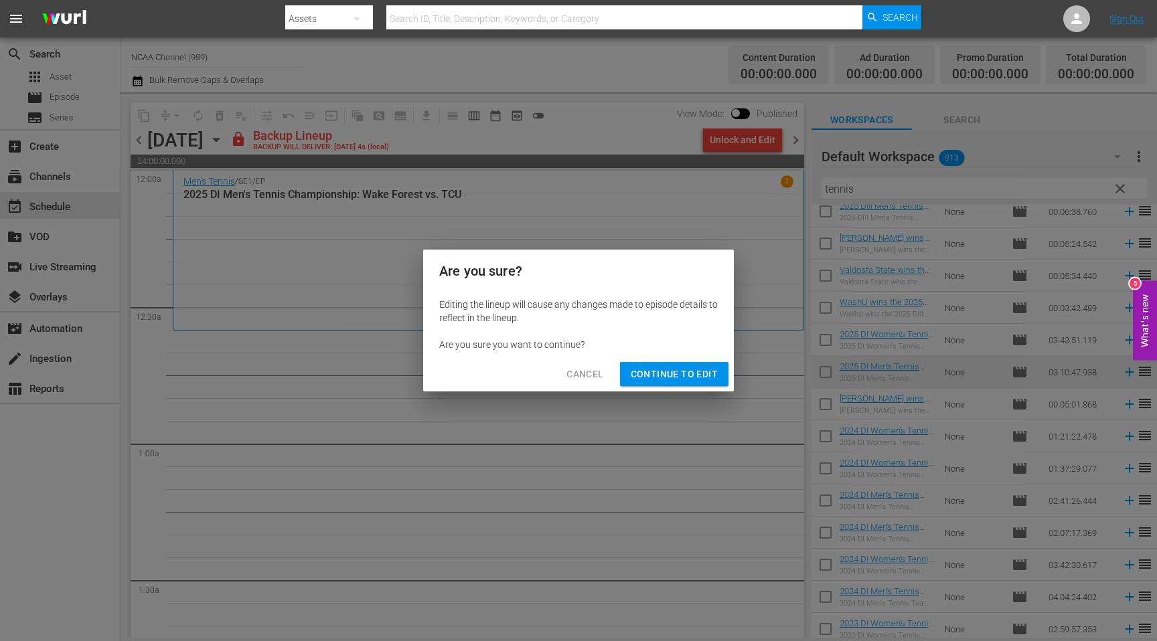
click at [712, 384] on button "Continue to Edit" at bounding box center [674, 374] width 108 height 25
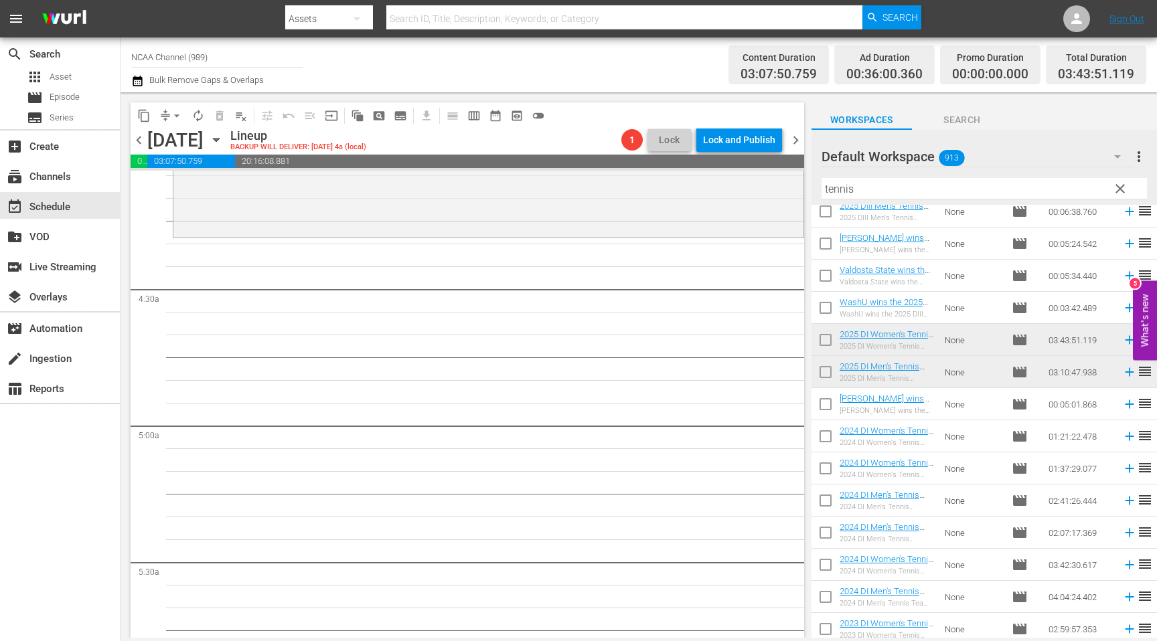
scroll to position [1101, 0]
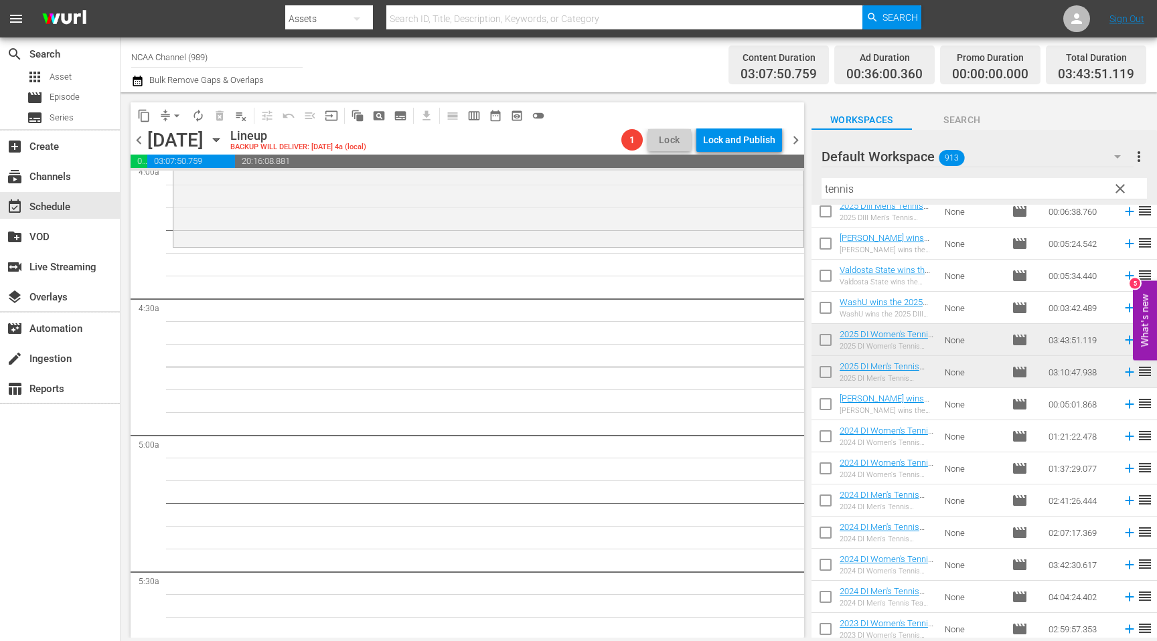
click at [1118, 185] on span "clear" at bounding box center [1120, 189] width 16 height 16
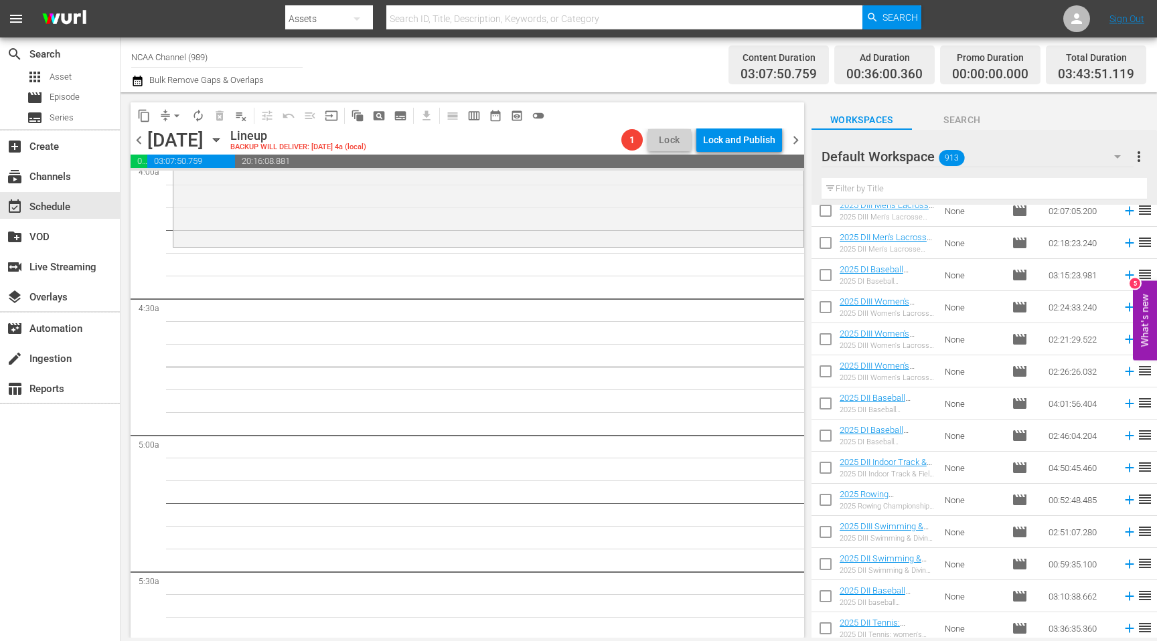
scroll to position [302, 0]
click at [925, 194] on input "text" at bounding box center [983, 188] width 325 height 21
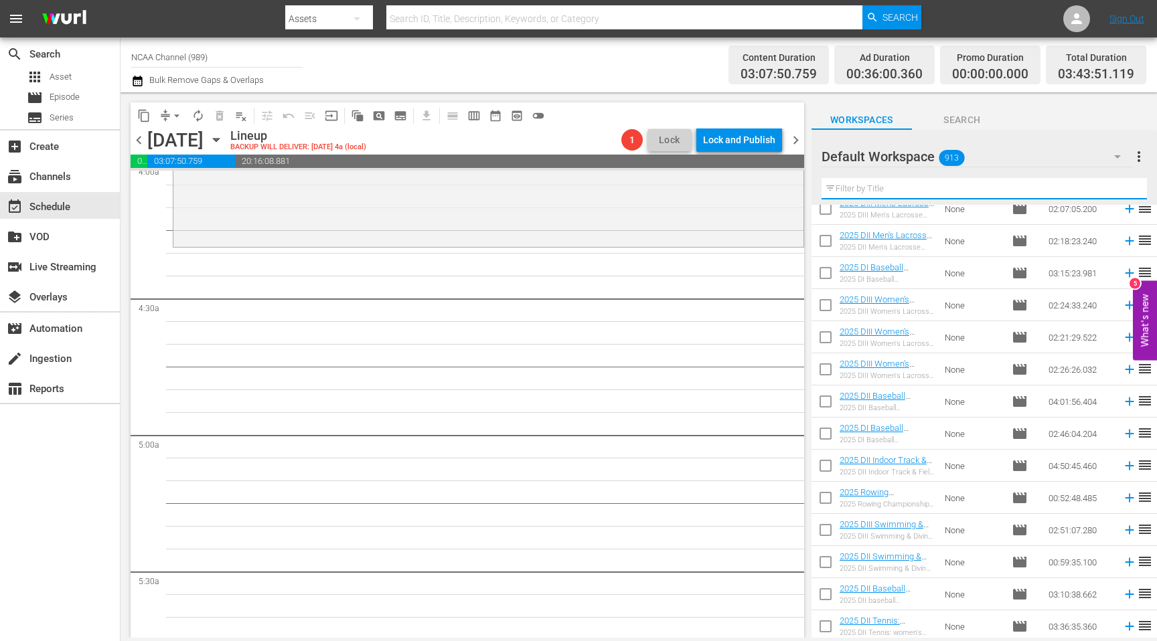
type input "football"
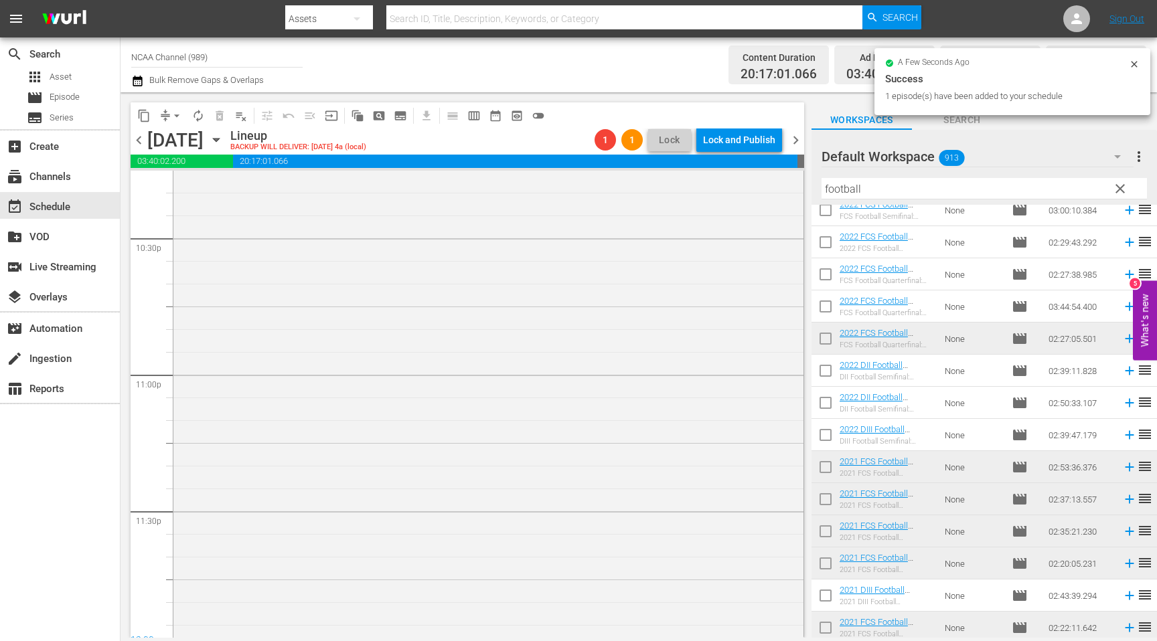
scroll to position [6215, 0]
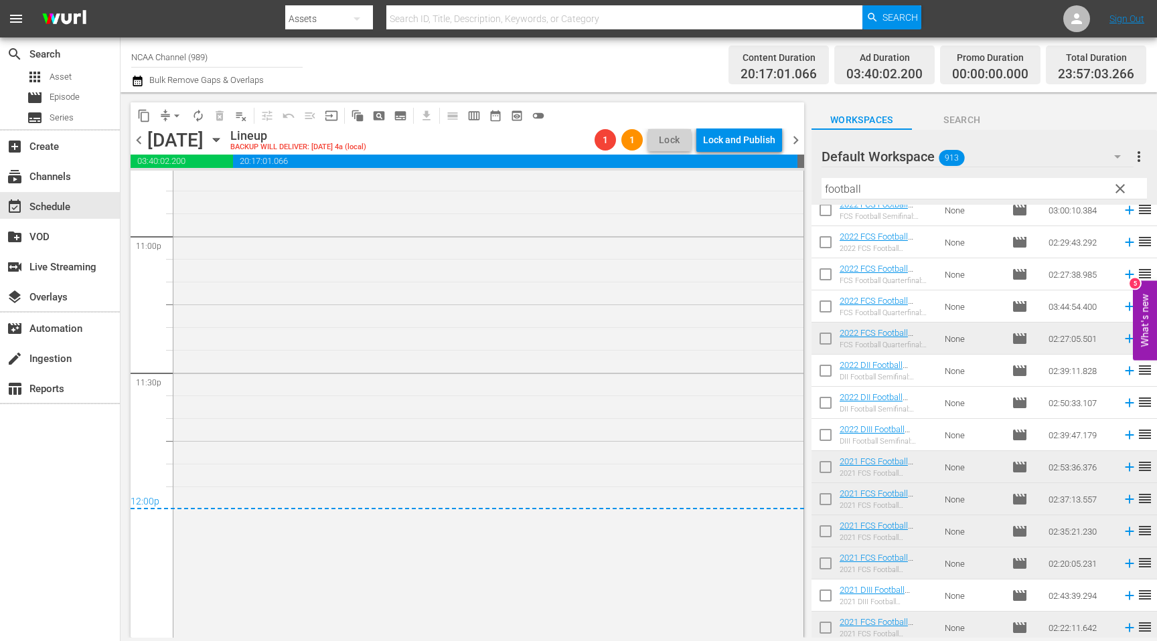
click at [173, 117] on span "arrow_drop_down" at bounding box center [176, 115] width 13 height 13
click at [228, 188] on li "Align to End of Previous Day" at bounding box center [177, 187] width 141 height 22
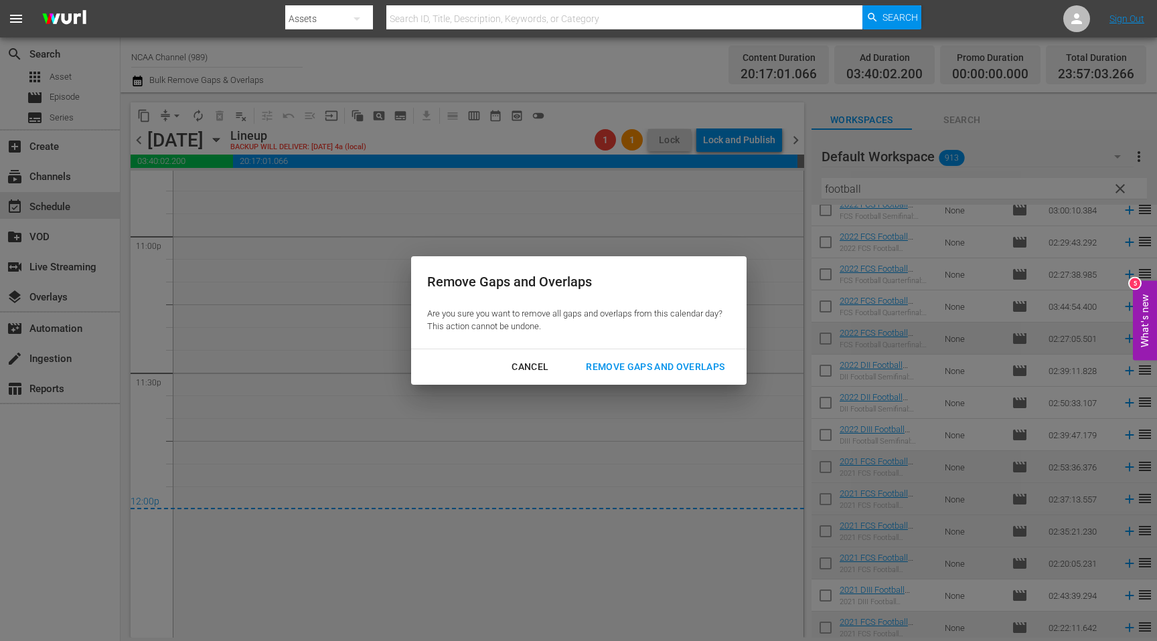
click at [682, 367] on div "Remove Gaps and Overlaps" at bounding box center [655, 367] width 160 height 17
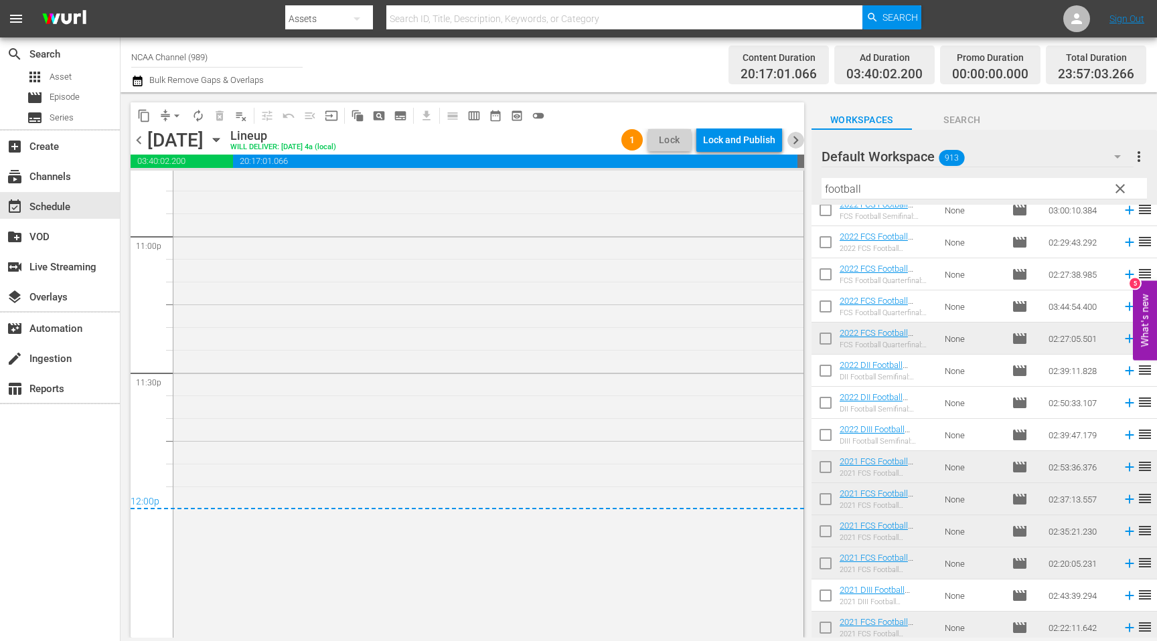
click at [794, 146] on span "chevron_right" at bounding box center [795, 140] width 17 height 17
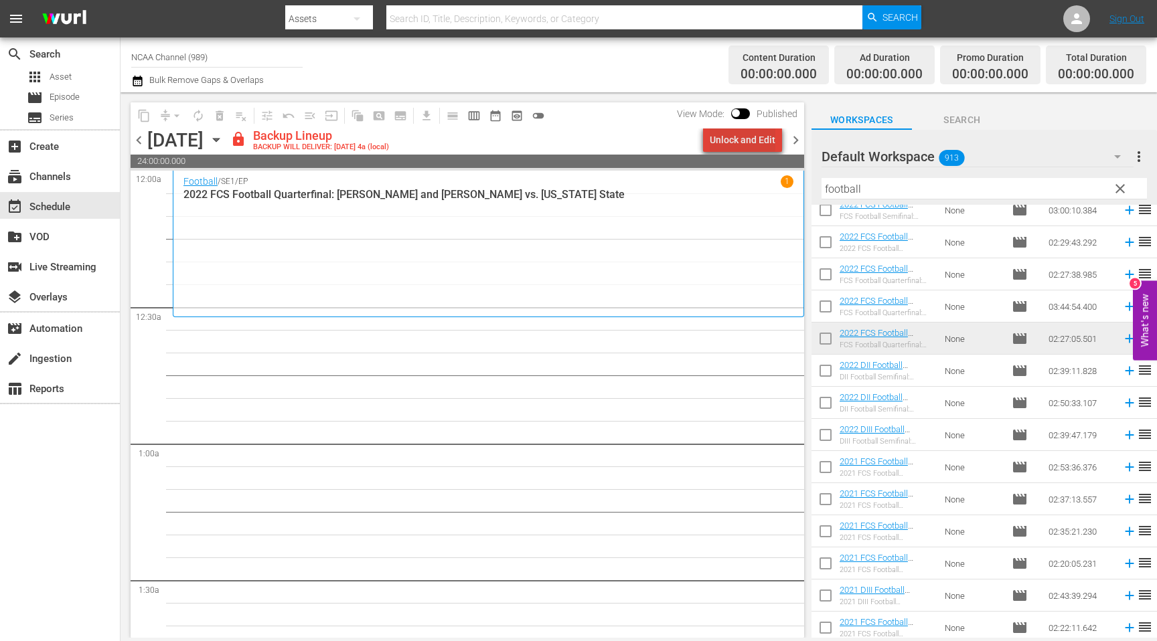
click at [757, 145] on div "Unlock and Edit" at bounding box center [742, 140] width 66 height 24
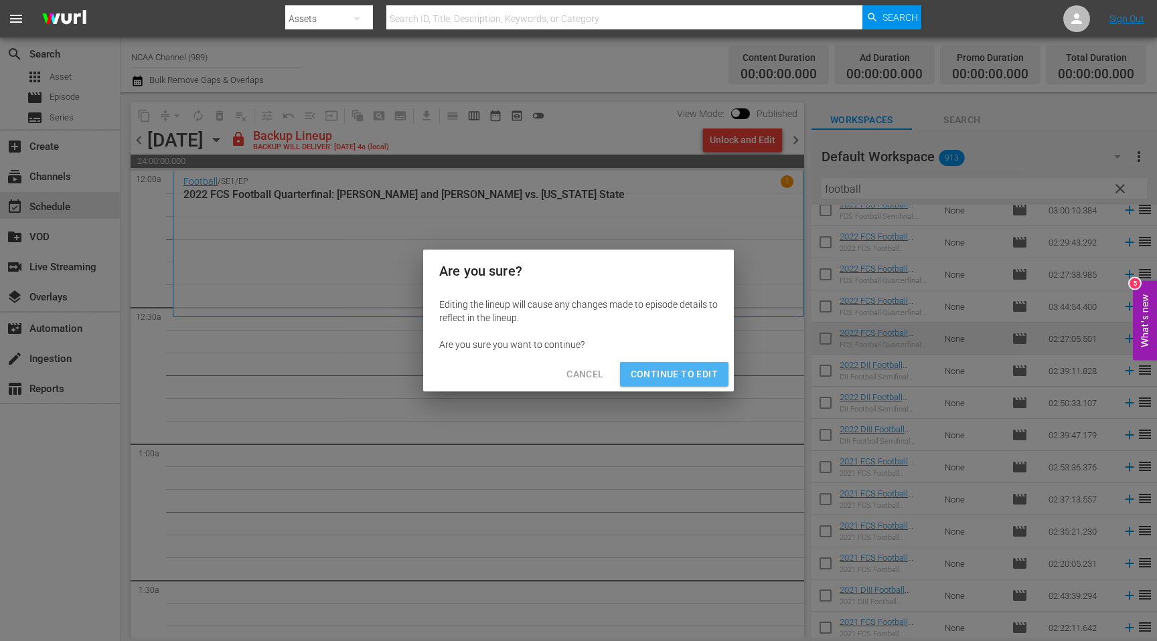
click at [697, 382] on button "Continue to Edit" at bounding box center [674, 374] width 108 height 25
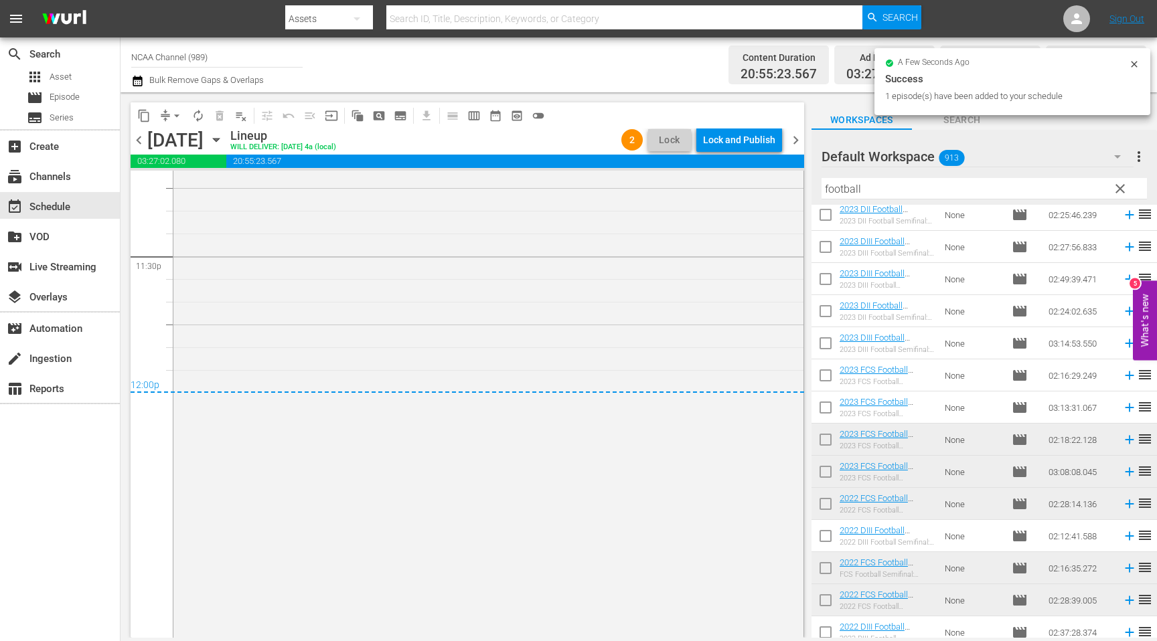
scroll to position [6334, 0]
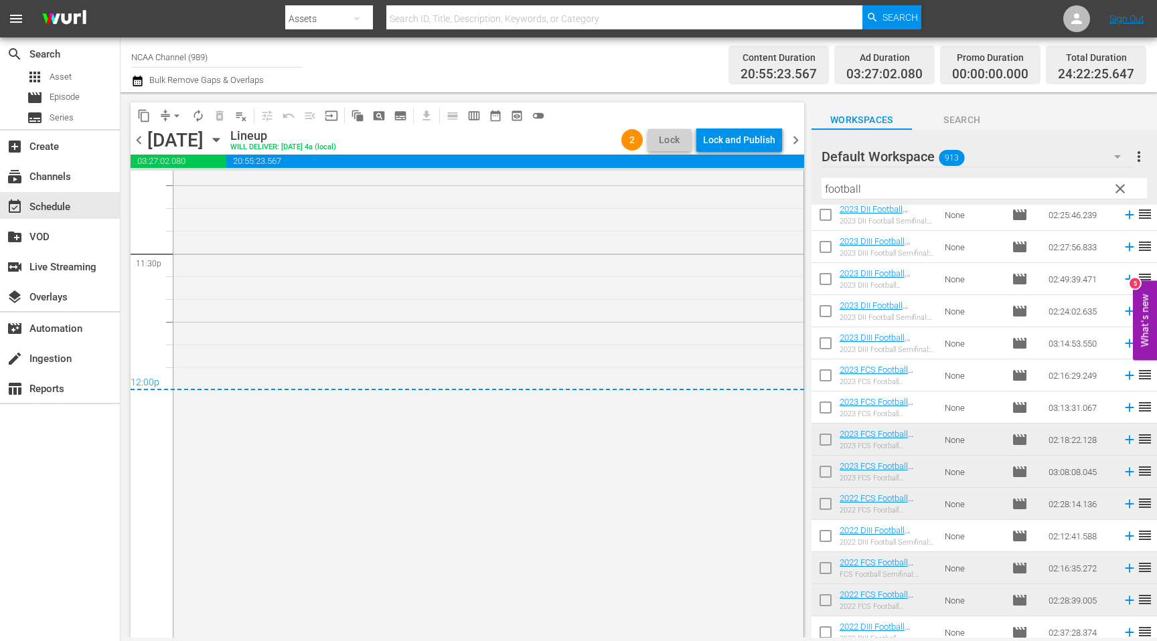
click at [795, 143] on span "chevron_right" at bounding box center [795, 140] width 17 height 17
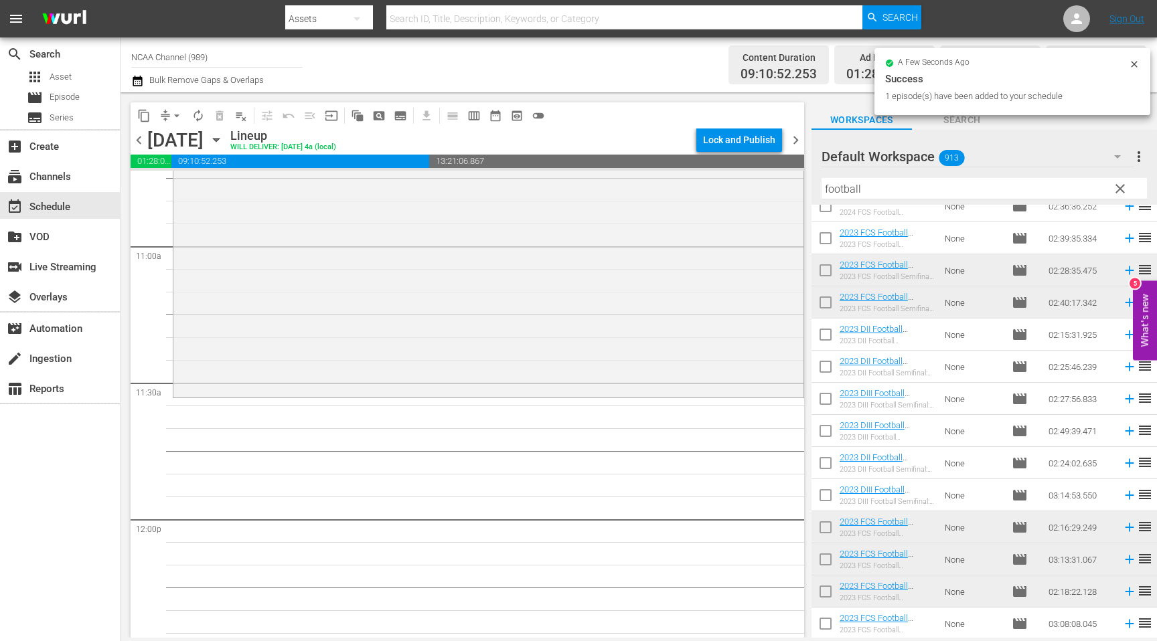
scroll to position [2927, 0]
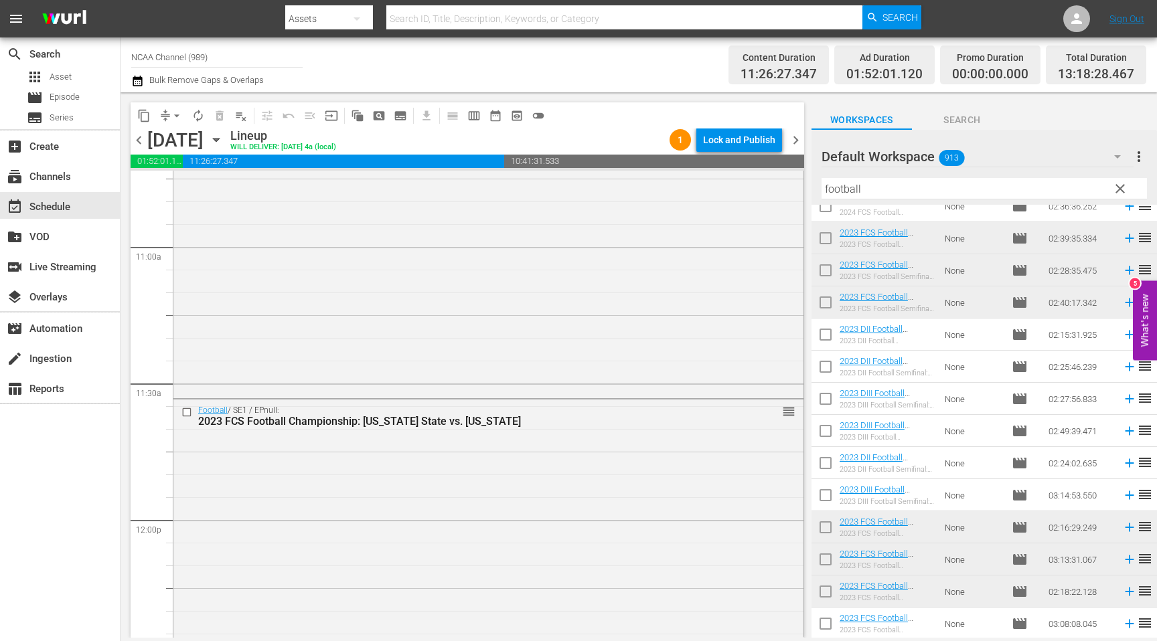
click at [137, 143] on span "chevron_left" at bounding box center [139, 140] width 17 height 17
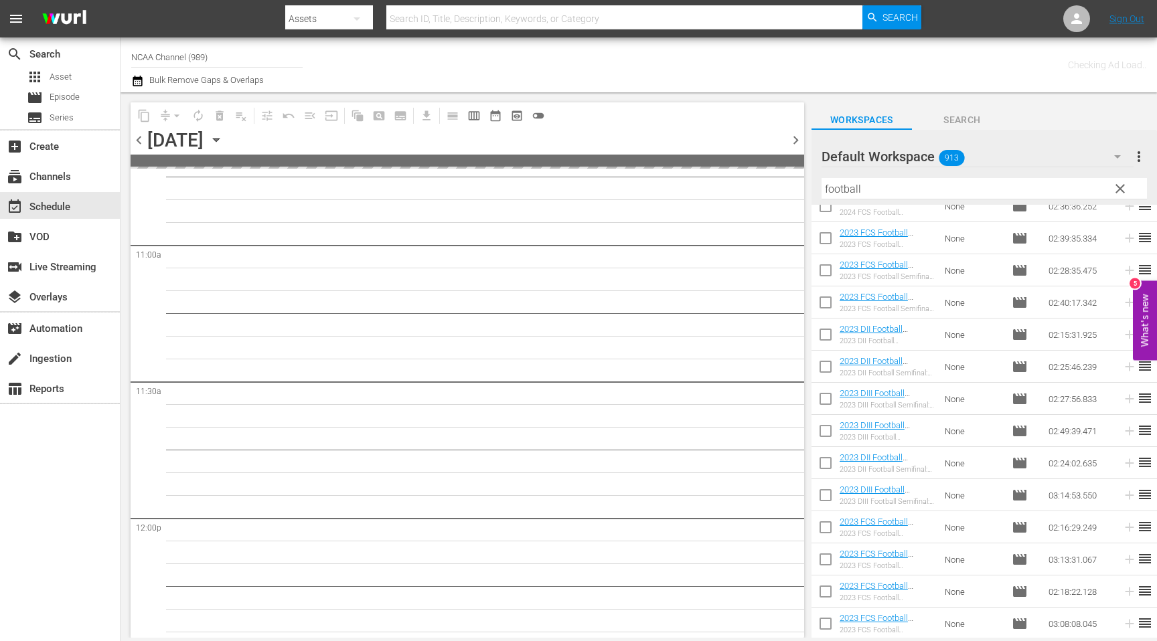
scroll to position [2950, 0]
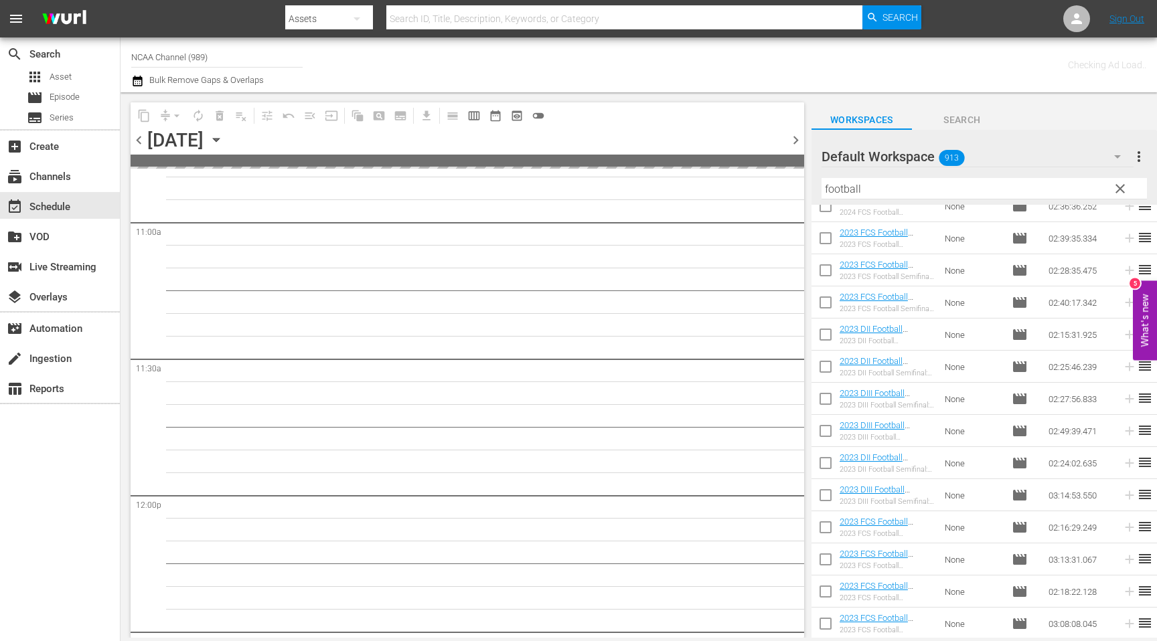
click at [137, 143] on span "chevron_left" at bounding box center [139, 140] width 17 height 17
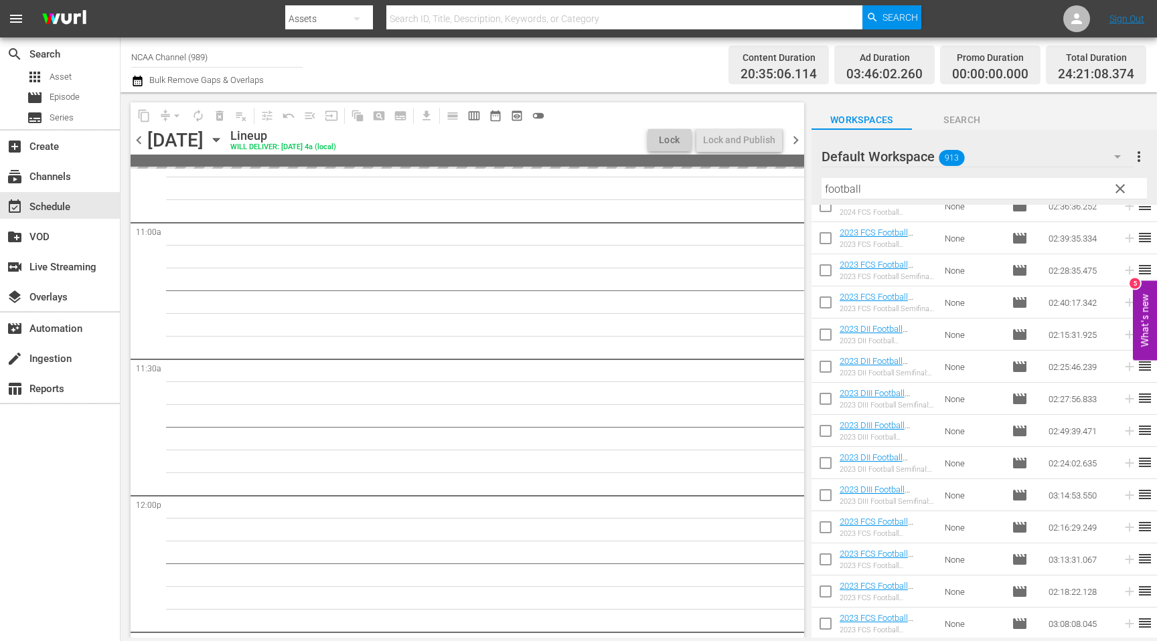
scroll to position [2836, 0]
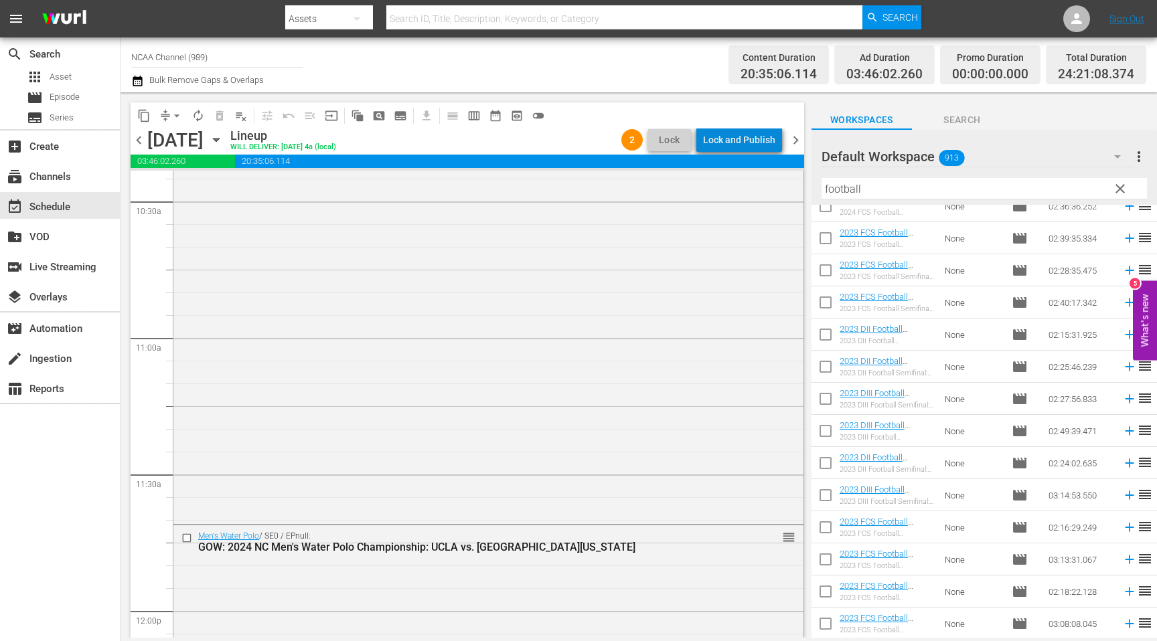
click at [754, 137] on div "Lock and Publish" at bounding box center [739, 140] width 72 height 24
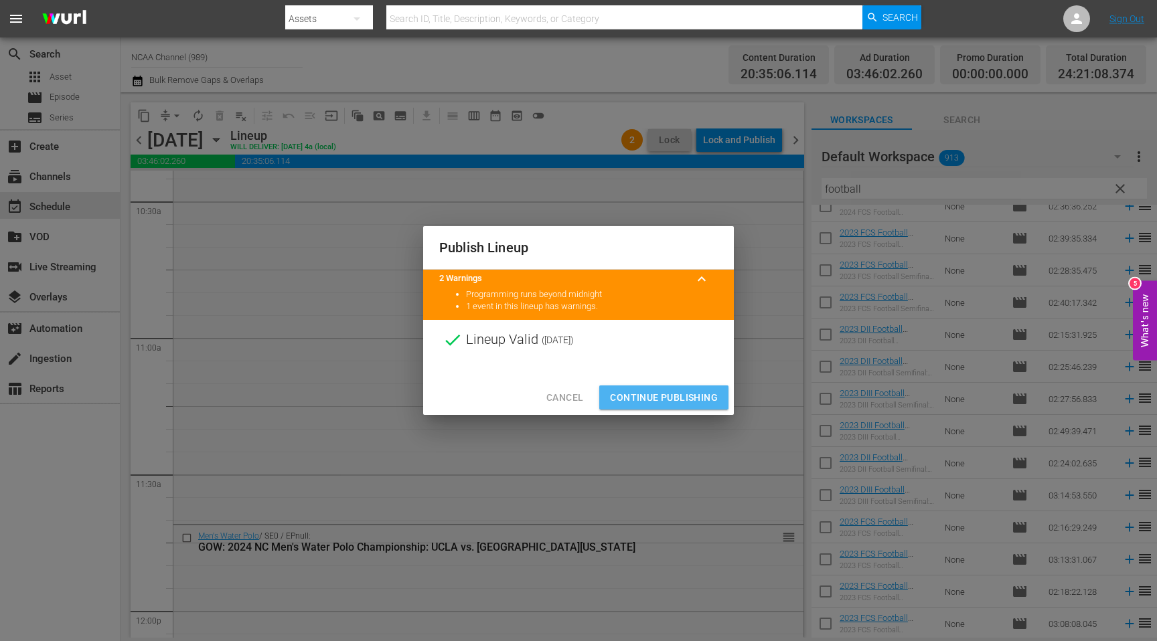
click at [681, 392] on span "Continue Publishing" at bounding box center [664, 398] width 108 height 17
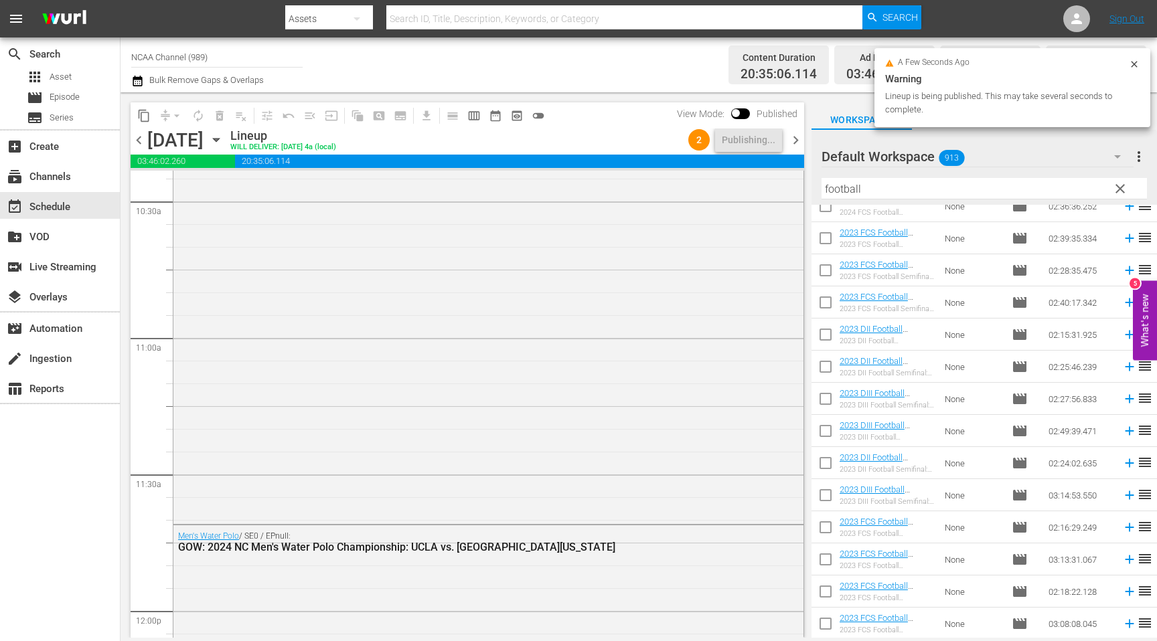
click at [792, 133] on span "chevron_right" at bounding box center [795, 140] width 17 height 17
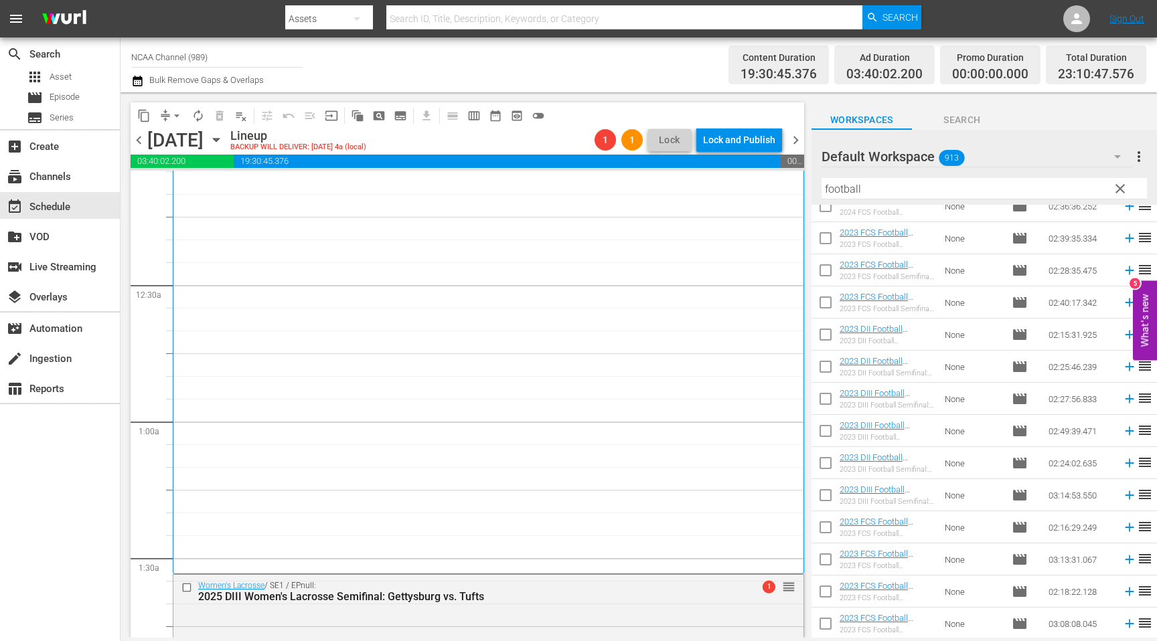
scroll to position [23, 0]
click at [732, 139] on div "Lock and Publish" at bounding box center [739, 140] width 72 height 24
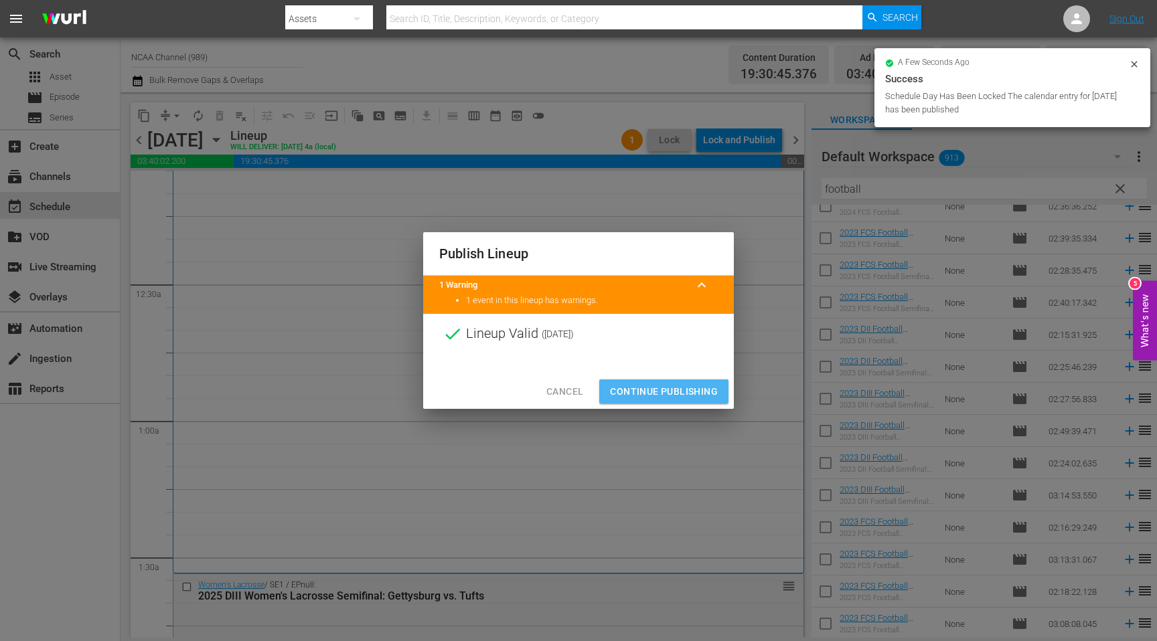
click at [693, 394] on span "Continue Publishing" at bounding box center [664, 392] width 108 height 17
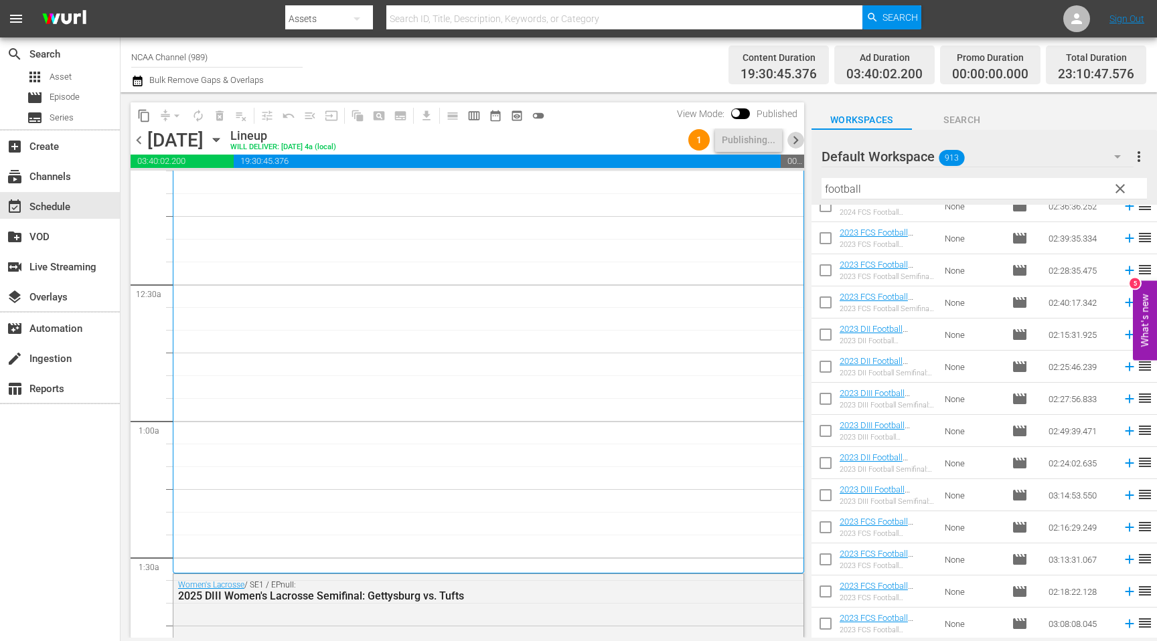
click at [796, 139] on span "chevron_right" at bounding box center [795, 140] width 17 height 17
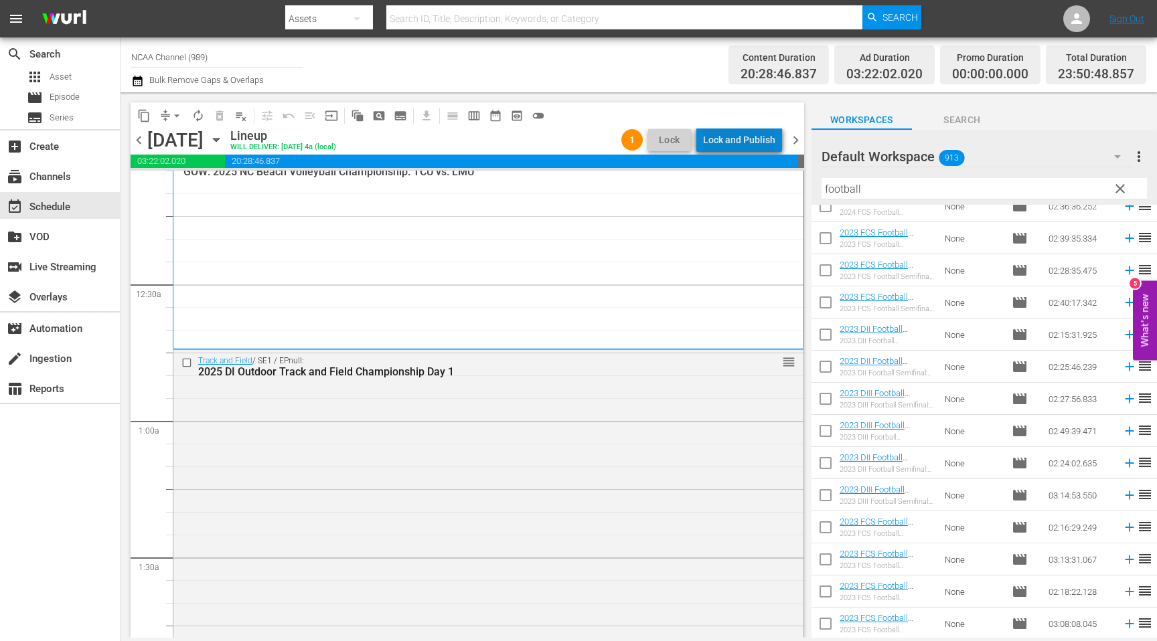
click at [762, 145] on div "Lock and Publish" at bounding box center [739, 140] width 72 height 24
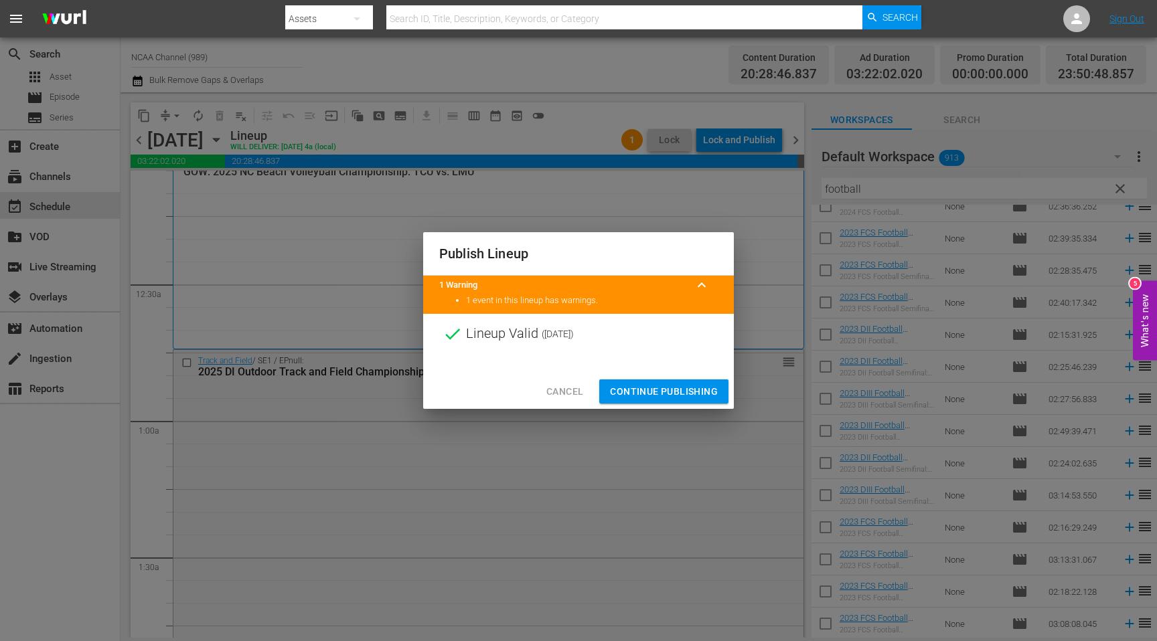
click at [682, 388] on span "Continue Publishing" at bounding box center [664, 392] width 108 height 17
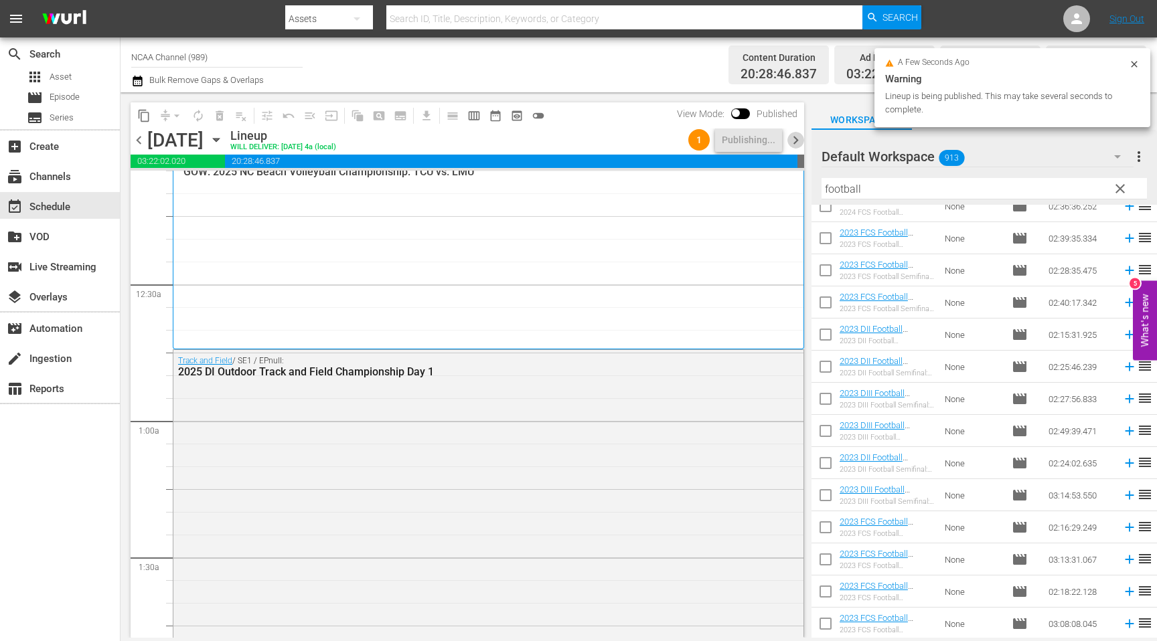
click at [789, 134] on span "chevron_right" at bounding box center [795, 140] width 17 height 17
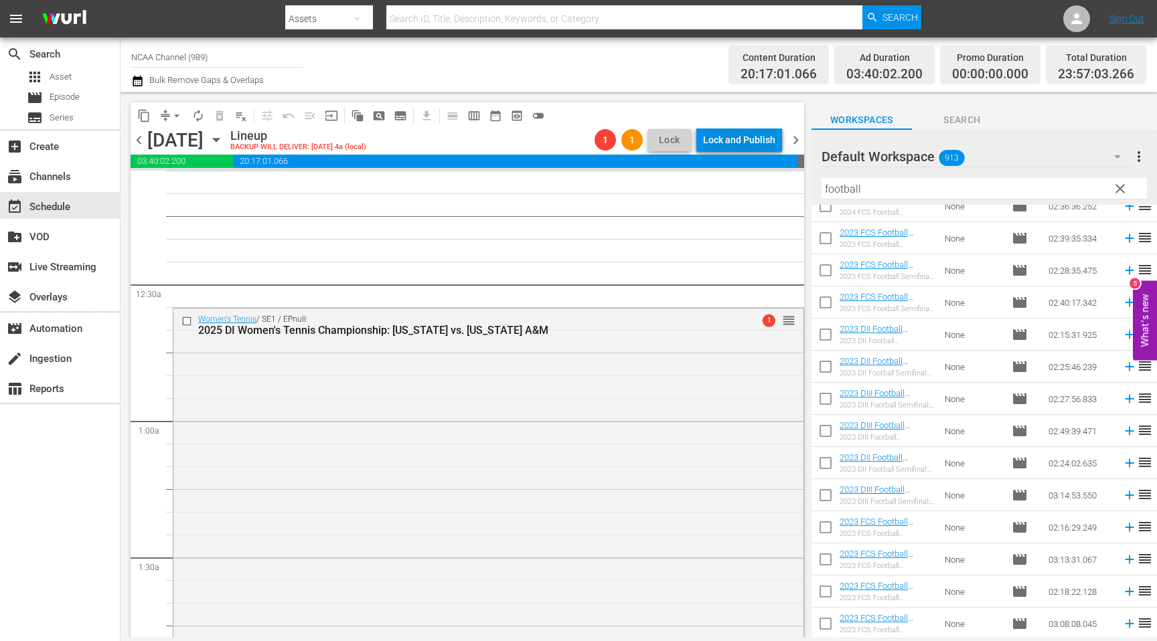
click at [769, 143] on div "Lock and Publish" at bounding box center [739, 140] width 72 height 24
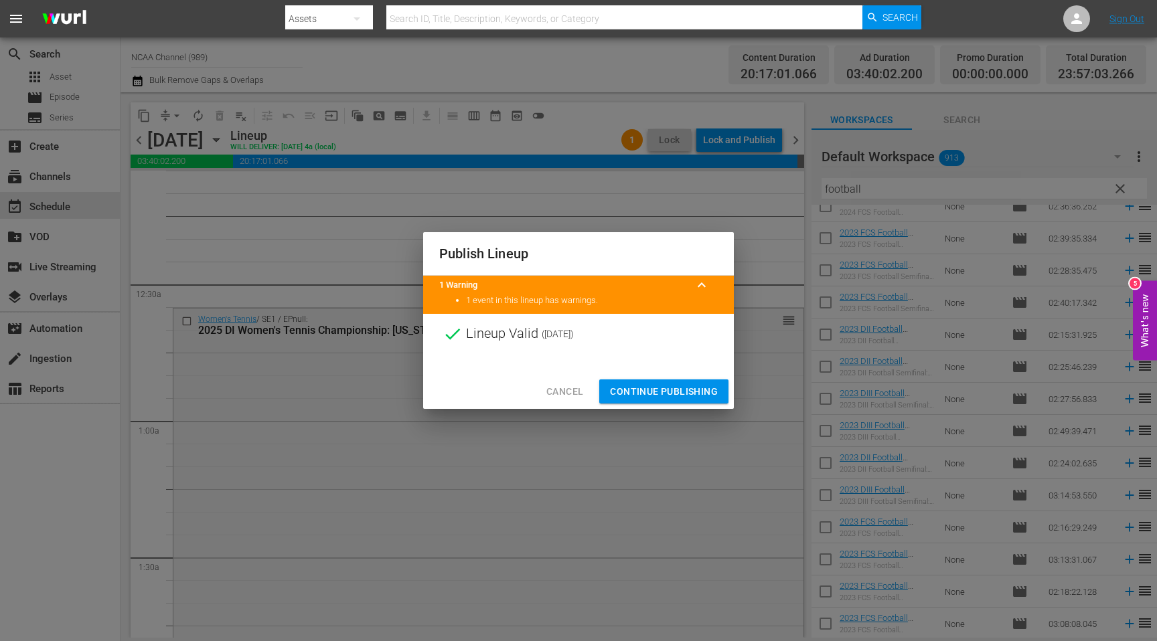
click at [698, 386] on span "Continue Publishing" at bounding box center [664, 392] width 108 height 17
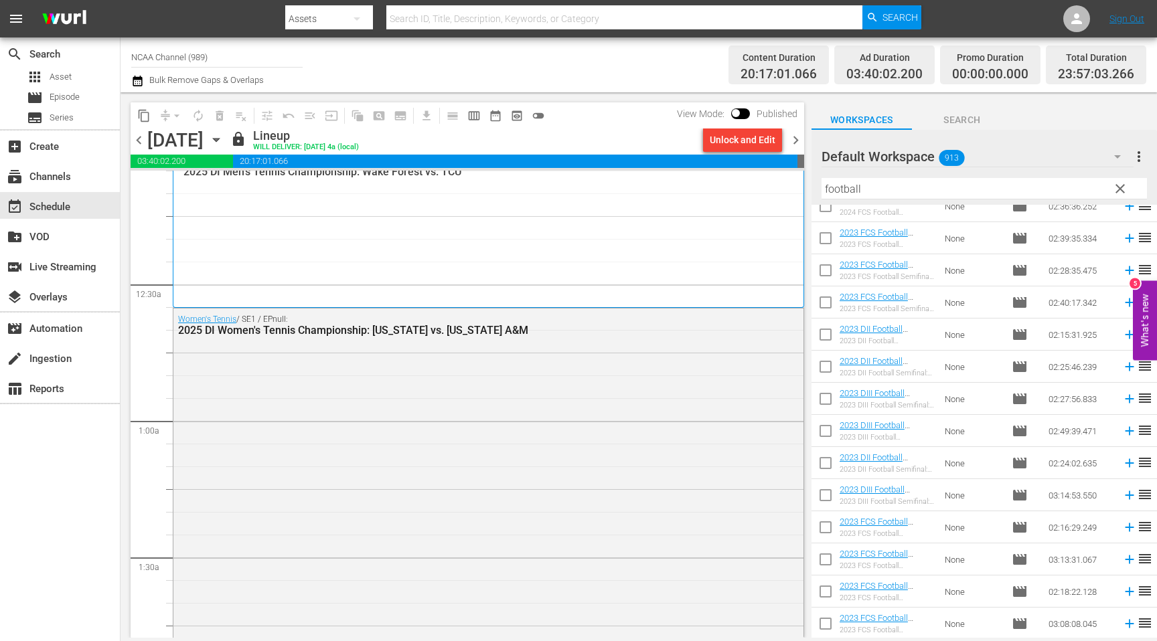
click at [797, 138] on span "chevron_right" at bounding box center [795, 140] width 17 height 17
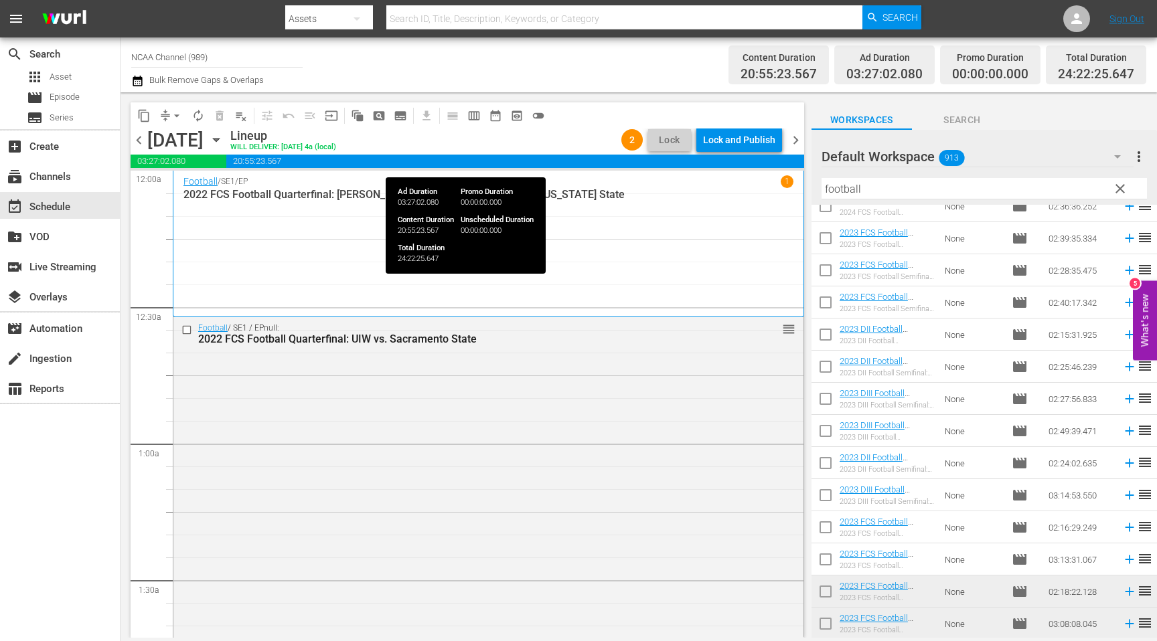
click at [760, 156] on span "20:55:23.567" at bounding box center [515, 161] width 578 height 13
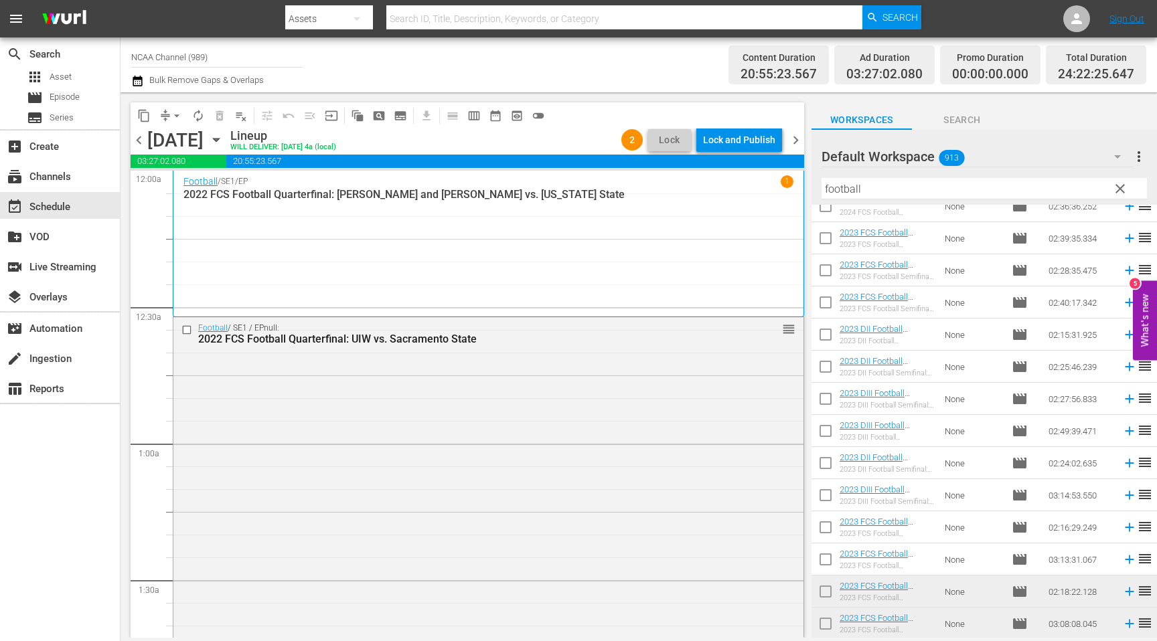
click at [766, 139] on div "Lock and Publish" at bounding box center [739, 140] width 72 height 24
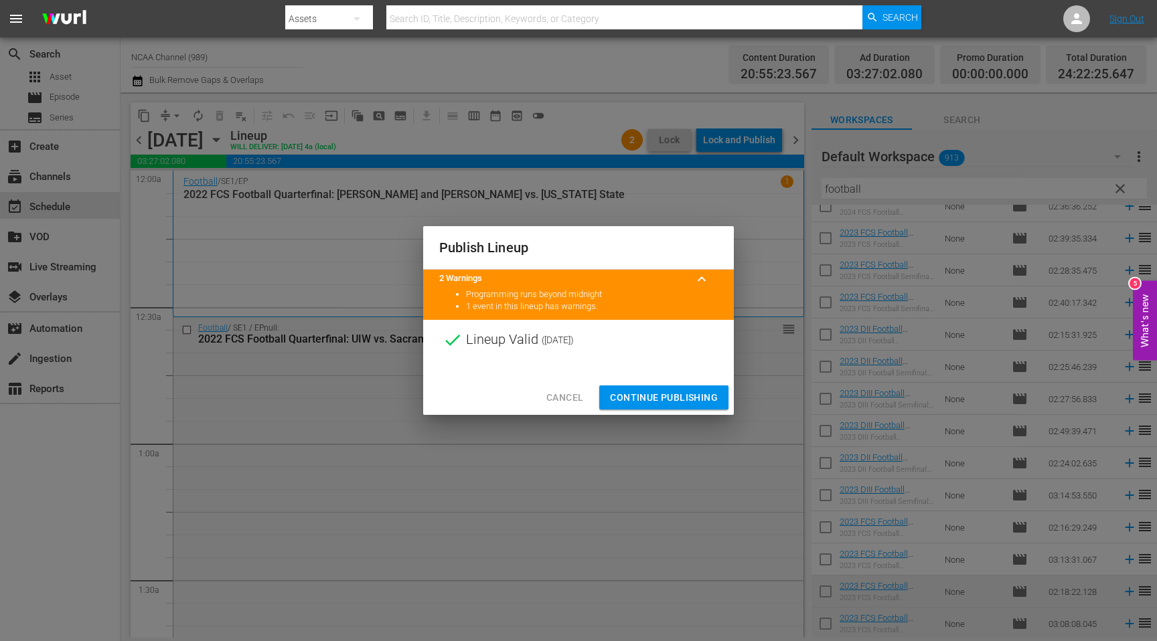
click at [708, 388] on button "Continue Publishing" at bounding box center [663, 398] width 129 height 25
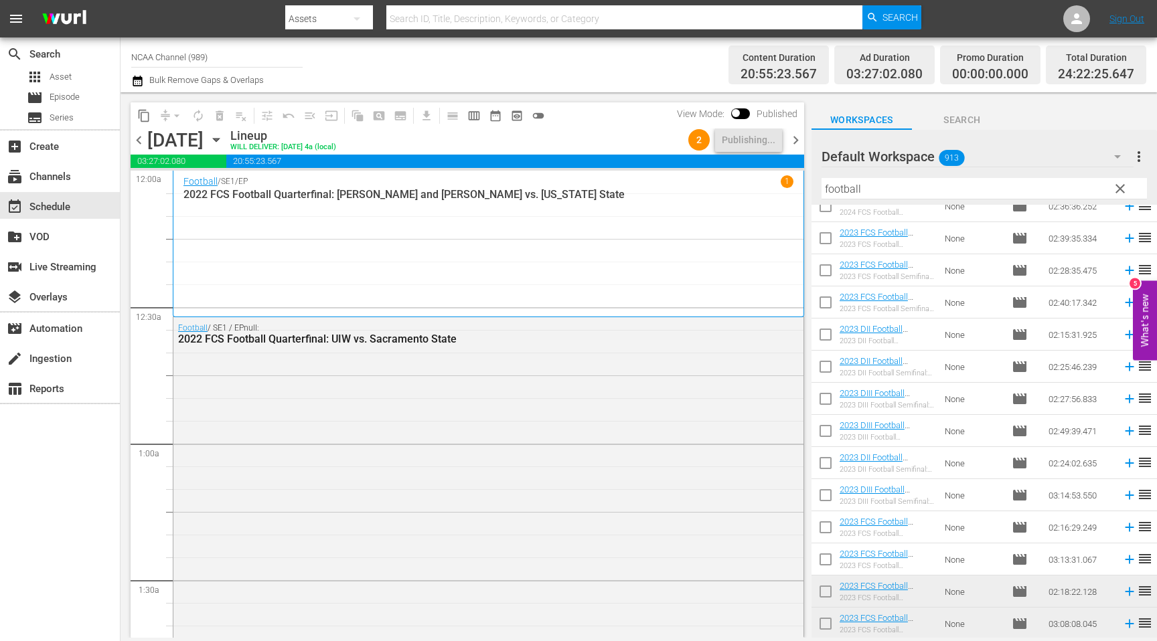
click at [798, 139] on span "chevron_right" at bounding box center [795, 140] width 17 height 17
